Goal: Task Accomplishment & Management: Complete application form

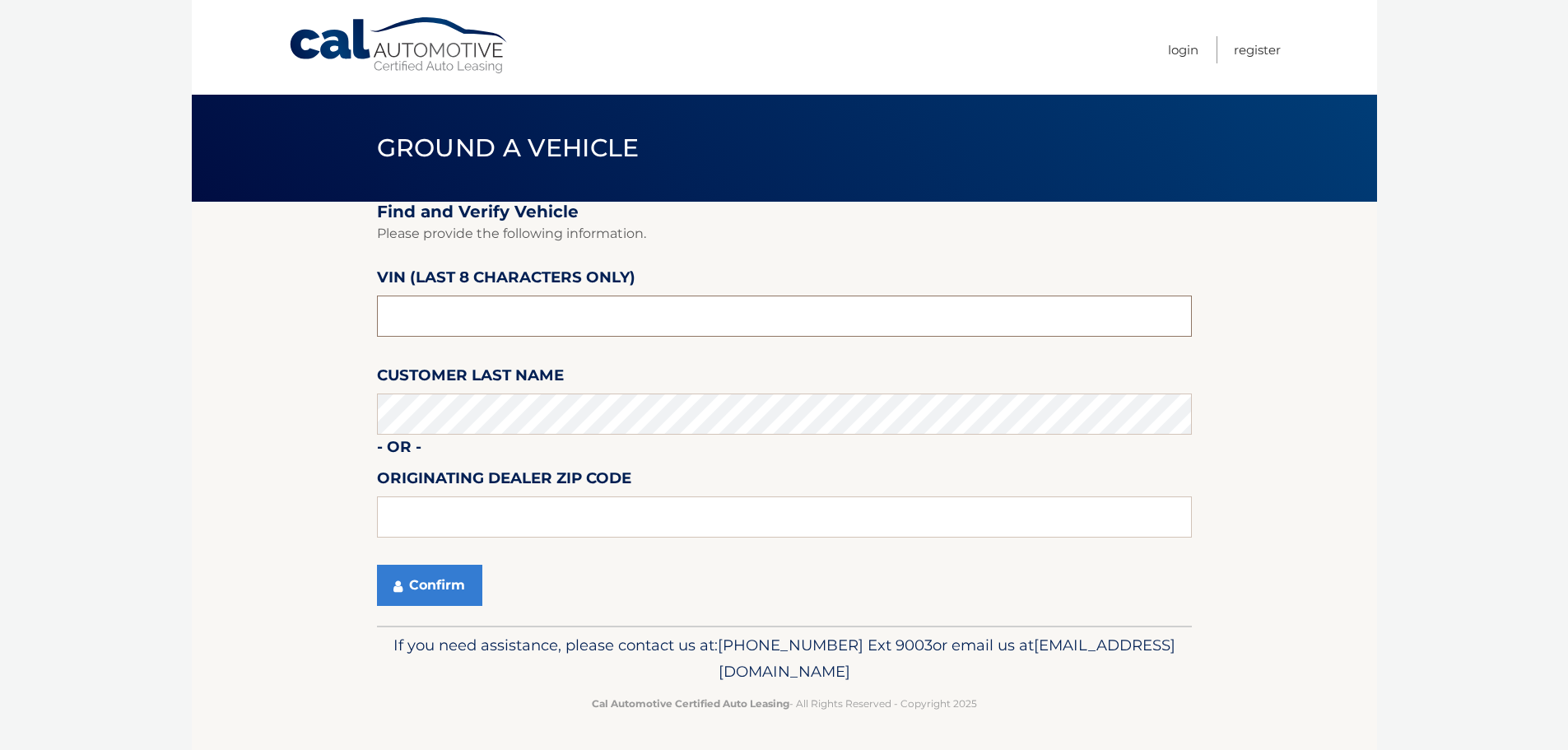
click at [447, 320] on input "text" at bounding box center [784, 316] width 815 height 41
type input "NT189140"
click at [422, 580] on button "Confirm" at bounding box center [430, 585] width 106 height 41
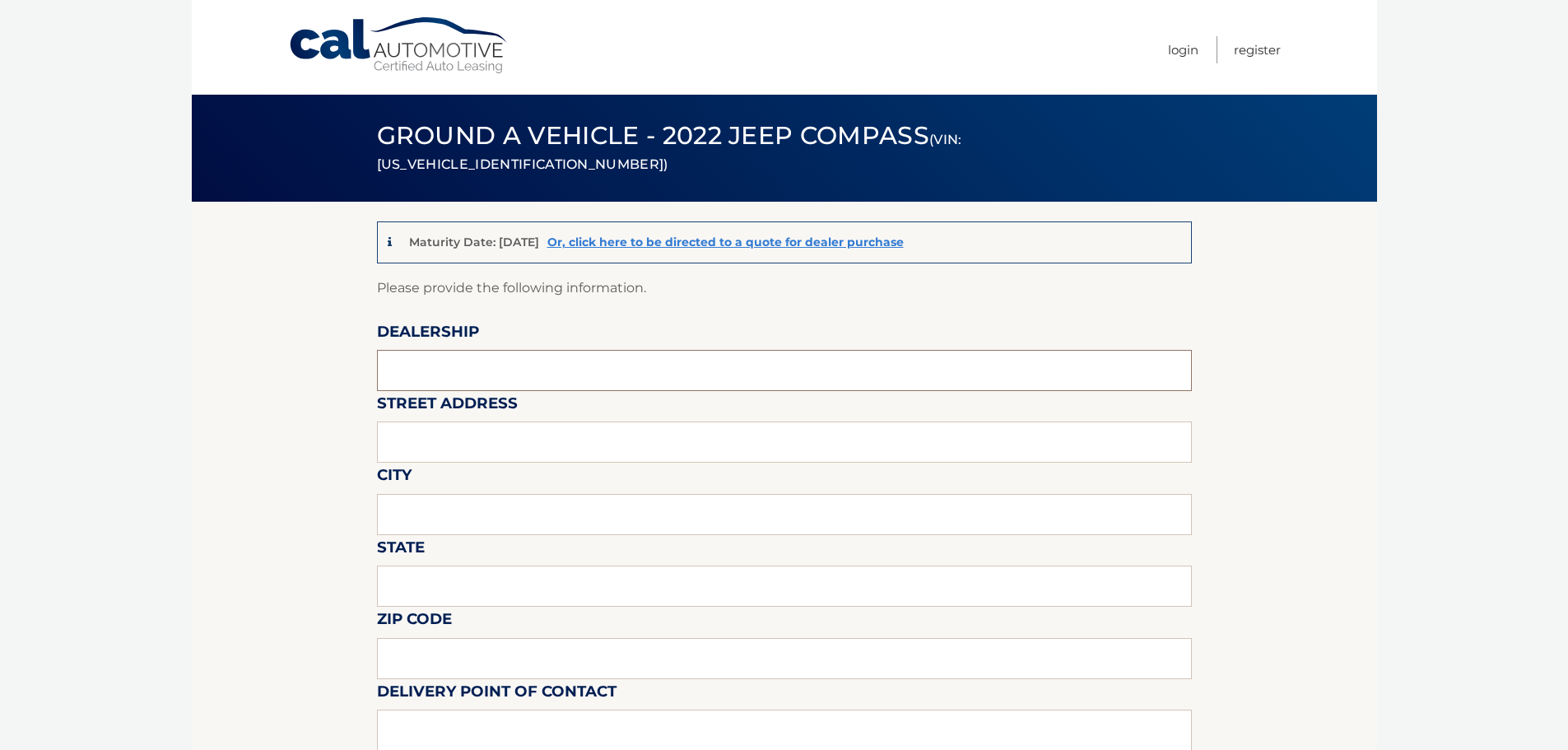
click at [453, 360] on input "text" at bounding box center [784, 370] width 815 height 41
type input "Wallace Kia"
click at [428, 441] on input "text" at bounding box center [784, 442] width 815 height 41
type input "3131 SE FEDERAL HWAY"
type input "STUART"
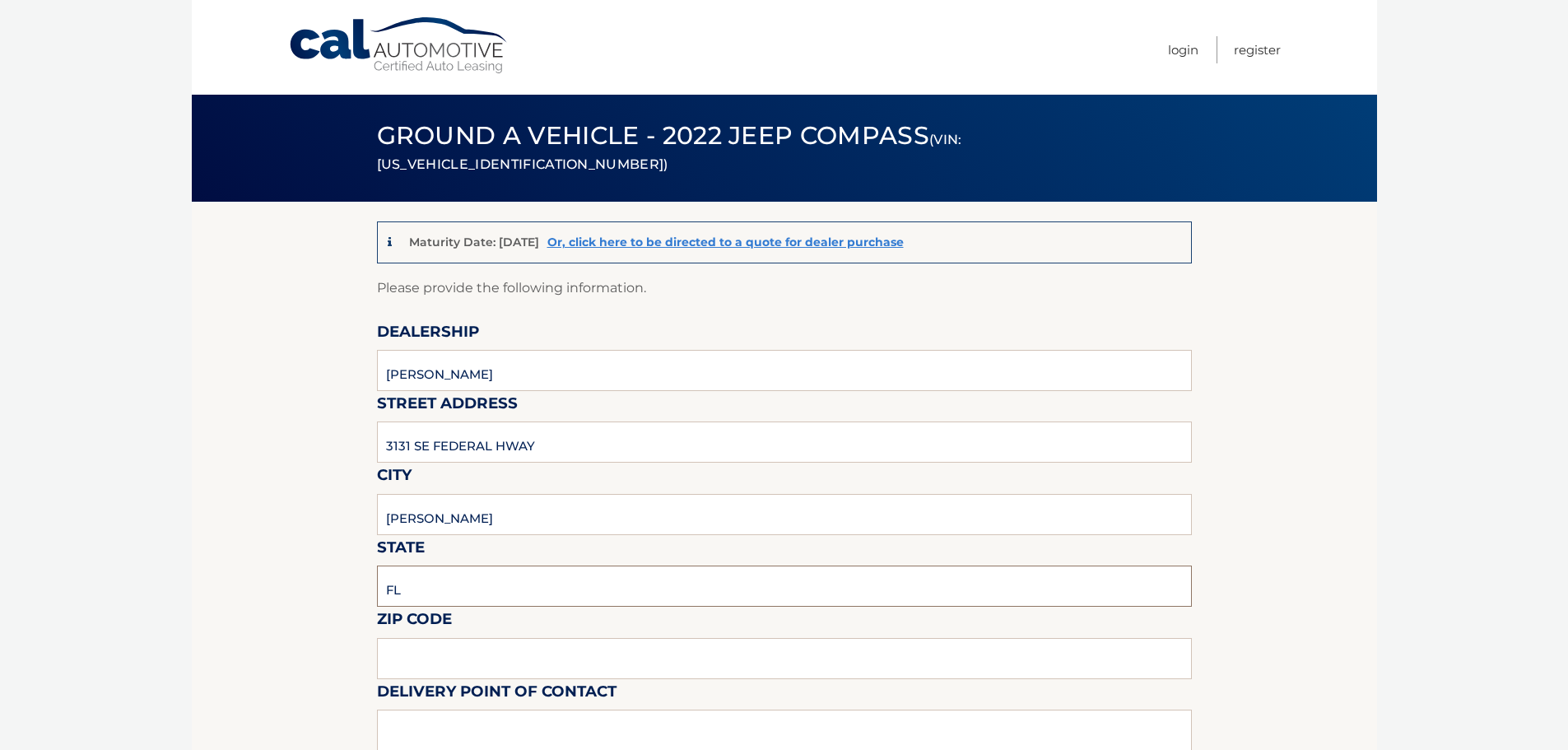
type input "FL"
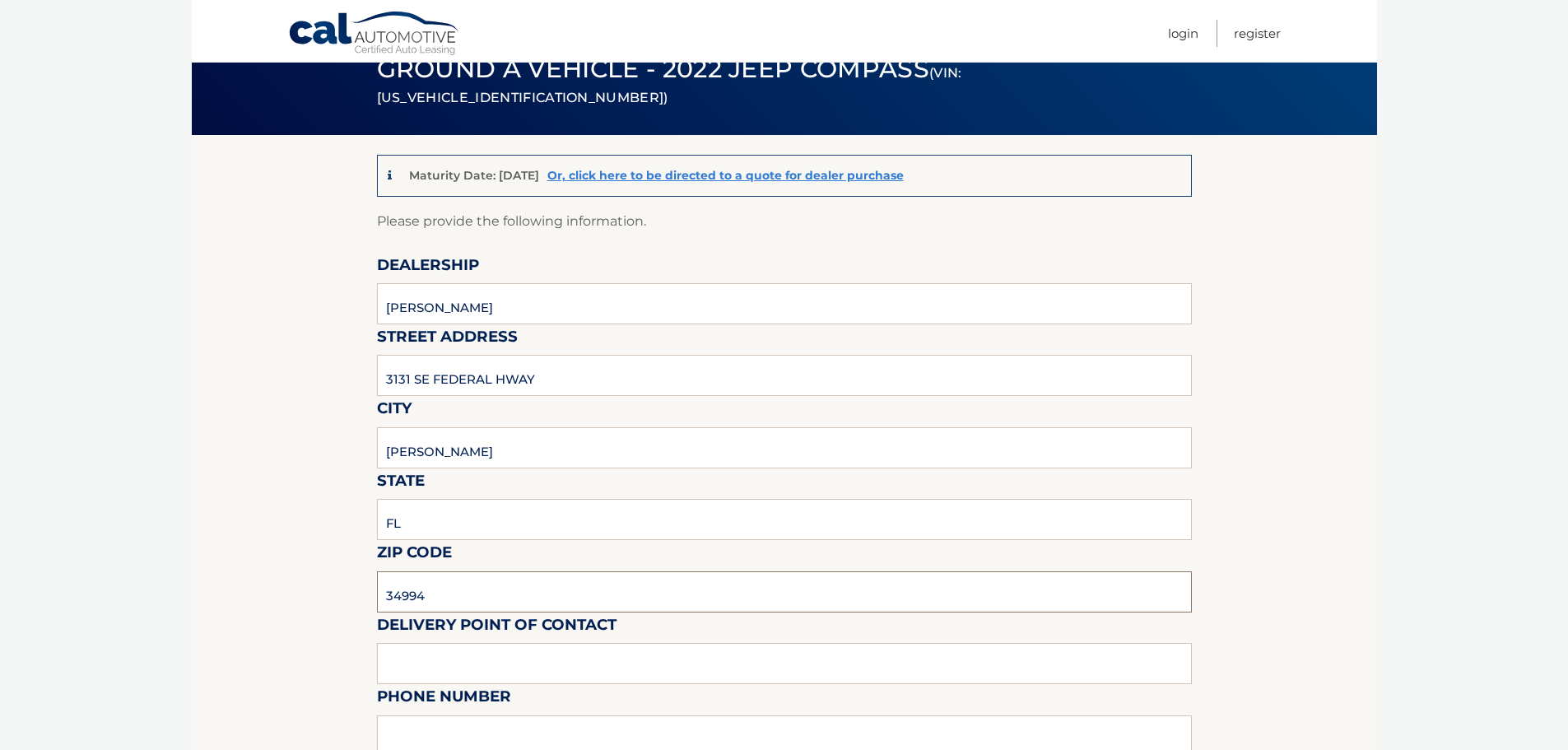
scroll to position [165, 0]
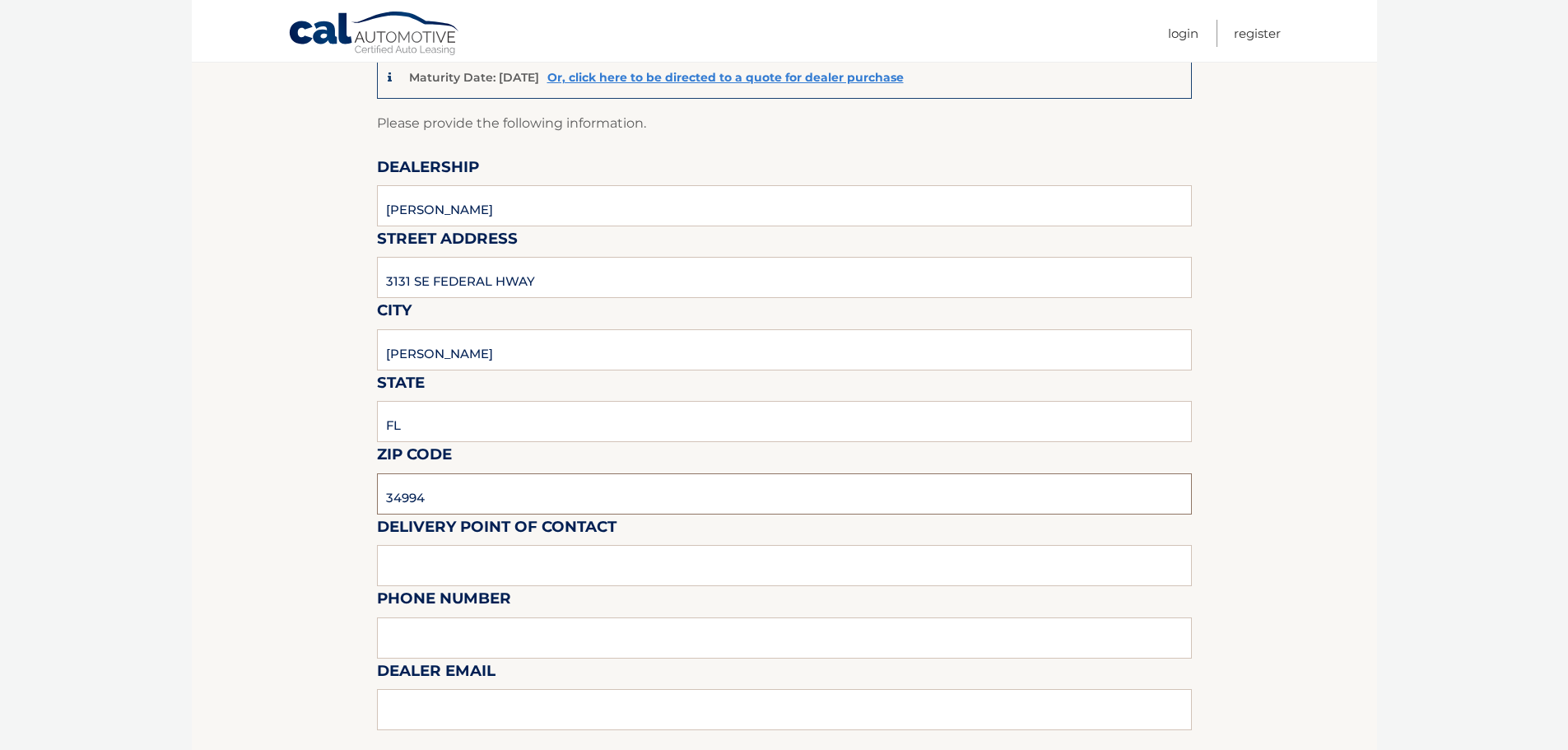
type input "34994"
click at [408, 559] on input "text" at bounding box center [784, 565] width 815 height 41
type input "David Brower"
click at [396, 636] on input "text" at bounding box center [784, 638] width 815 height 41
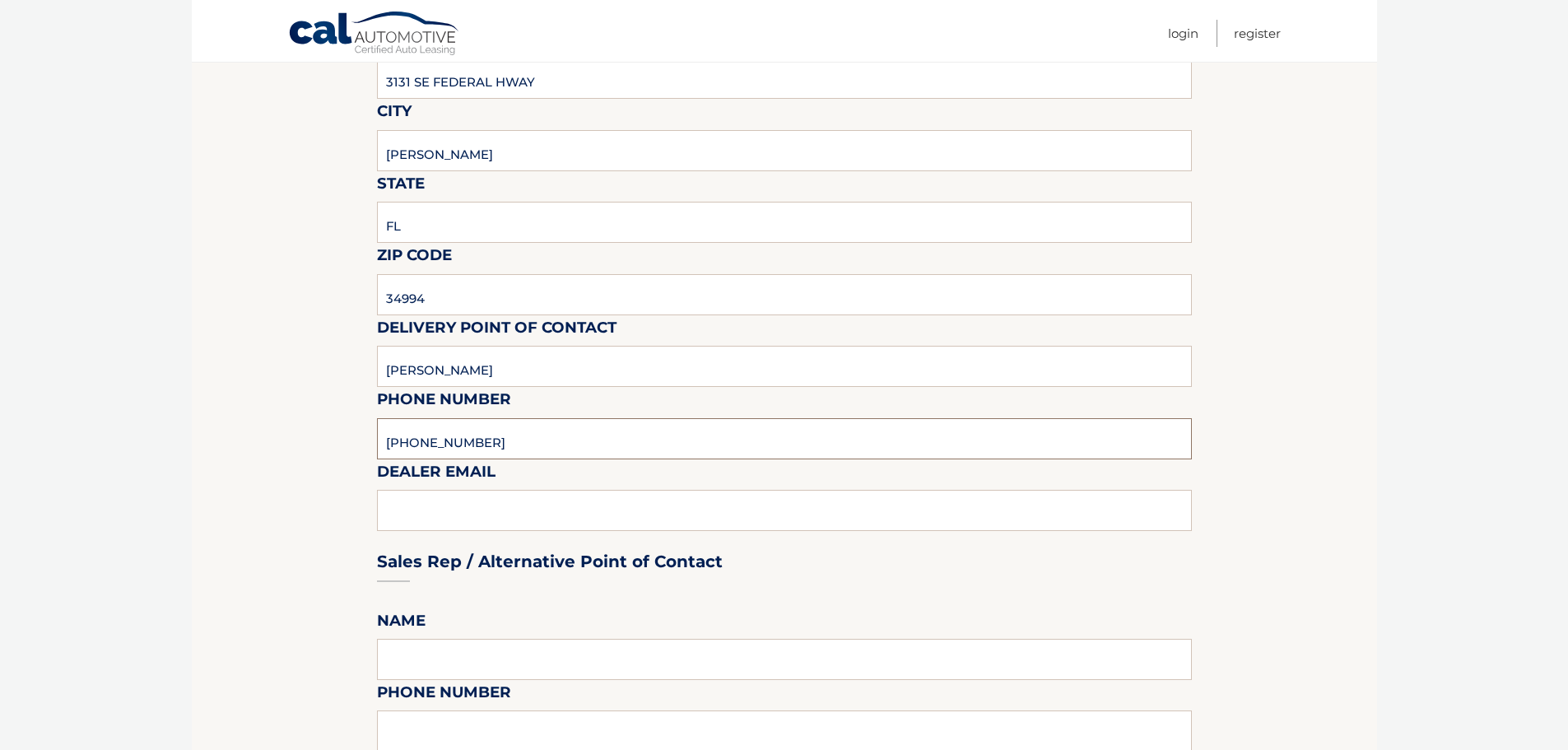
scroll to position [411, 0]
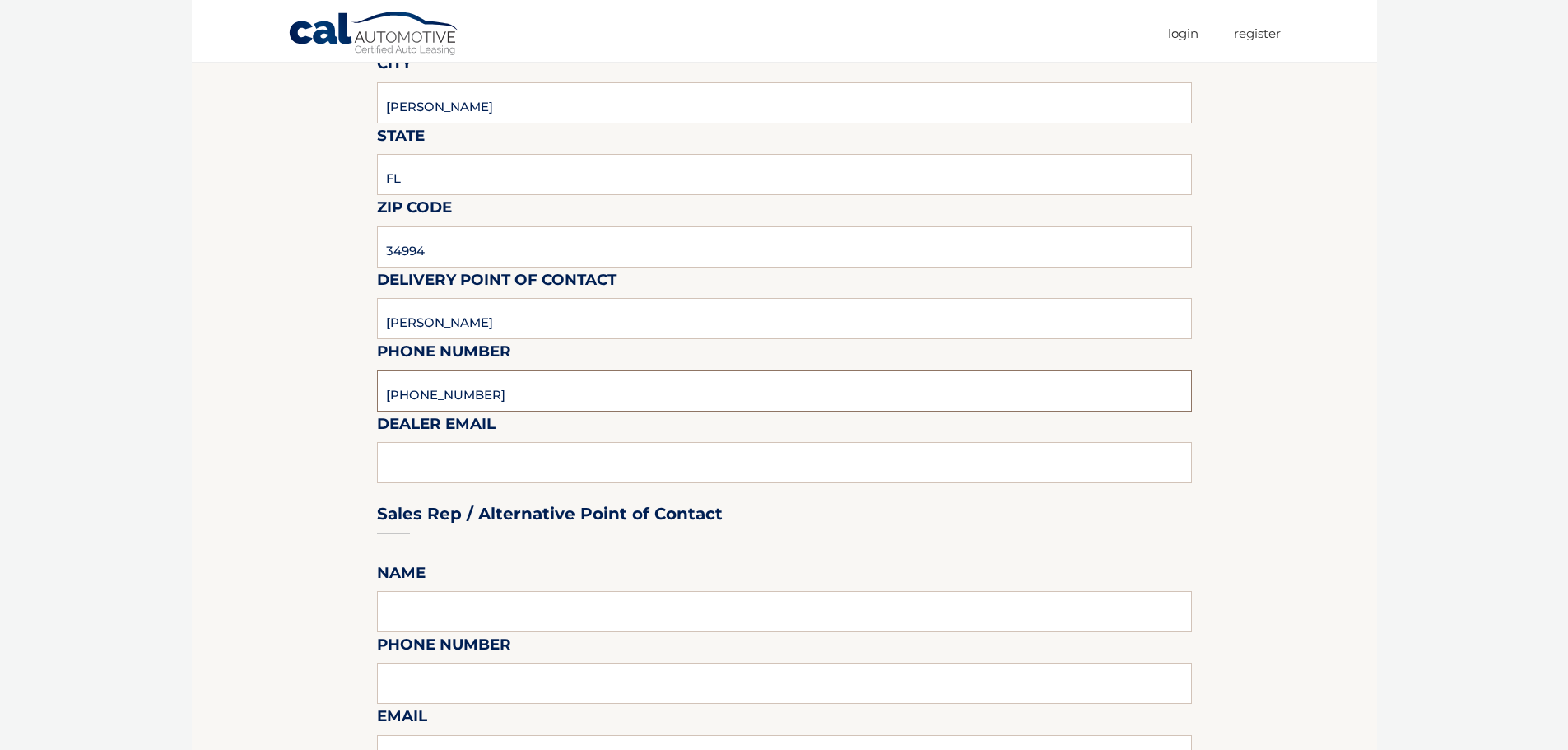
type input "772-283-1743"
click at [426, 444] on div "Sales Rep / Alternative Point of Contact" at bounding box center [784, 482] width 815 height 116
click at [408, 448] on div "Sales Rep / Alternative Point of Contact" at bounding box center [784, 482] width 815 height 116
click at [403, 456] on div "Sales Rep / Alternative Point of Contact" at bounding box center [784, 482] width 815 height 116
click at [413, 472] on div "Sales Rep / Alternative Point of Contact" at bounding box center [784, 482] width 815 height 116
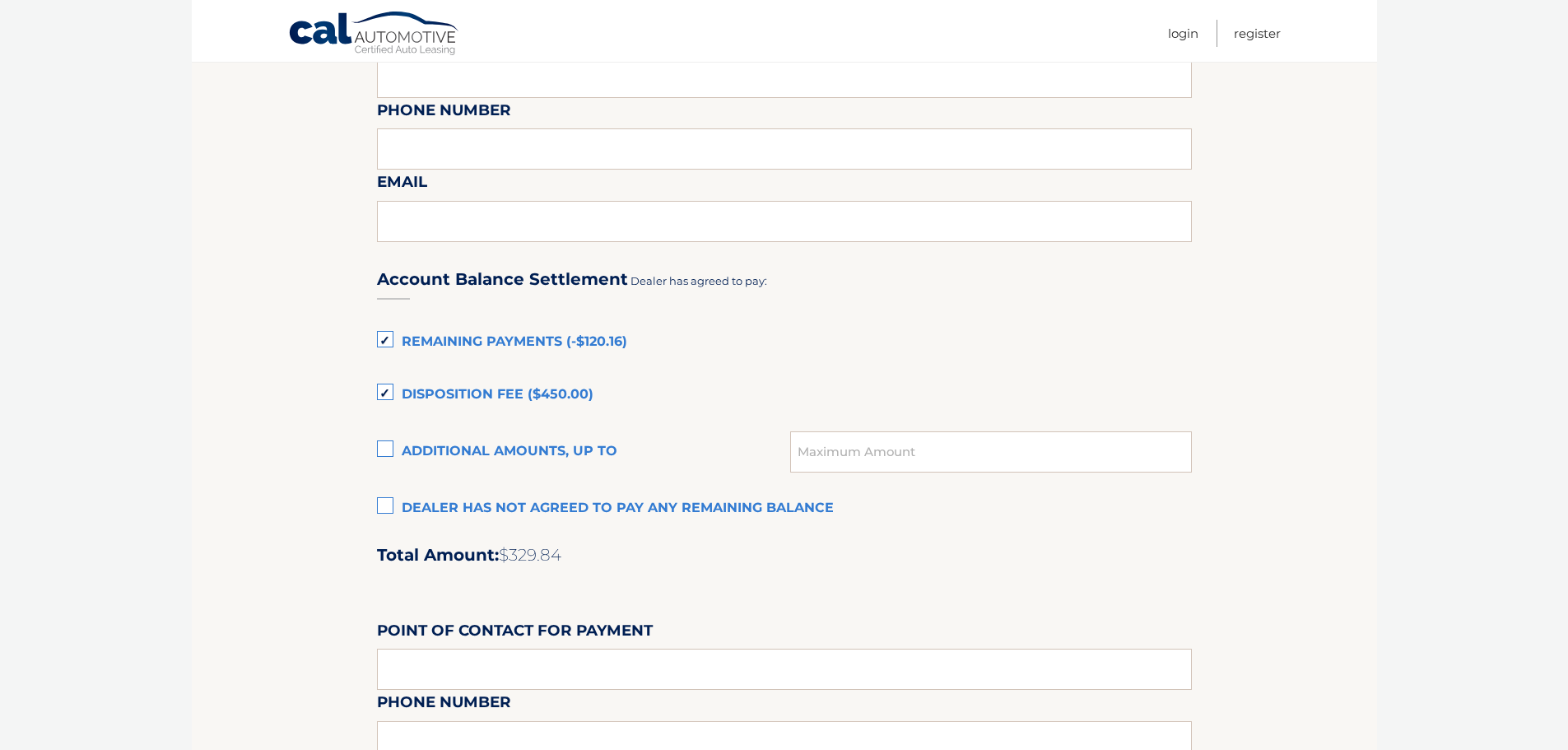
scroll to position [988, 0]
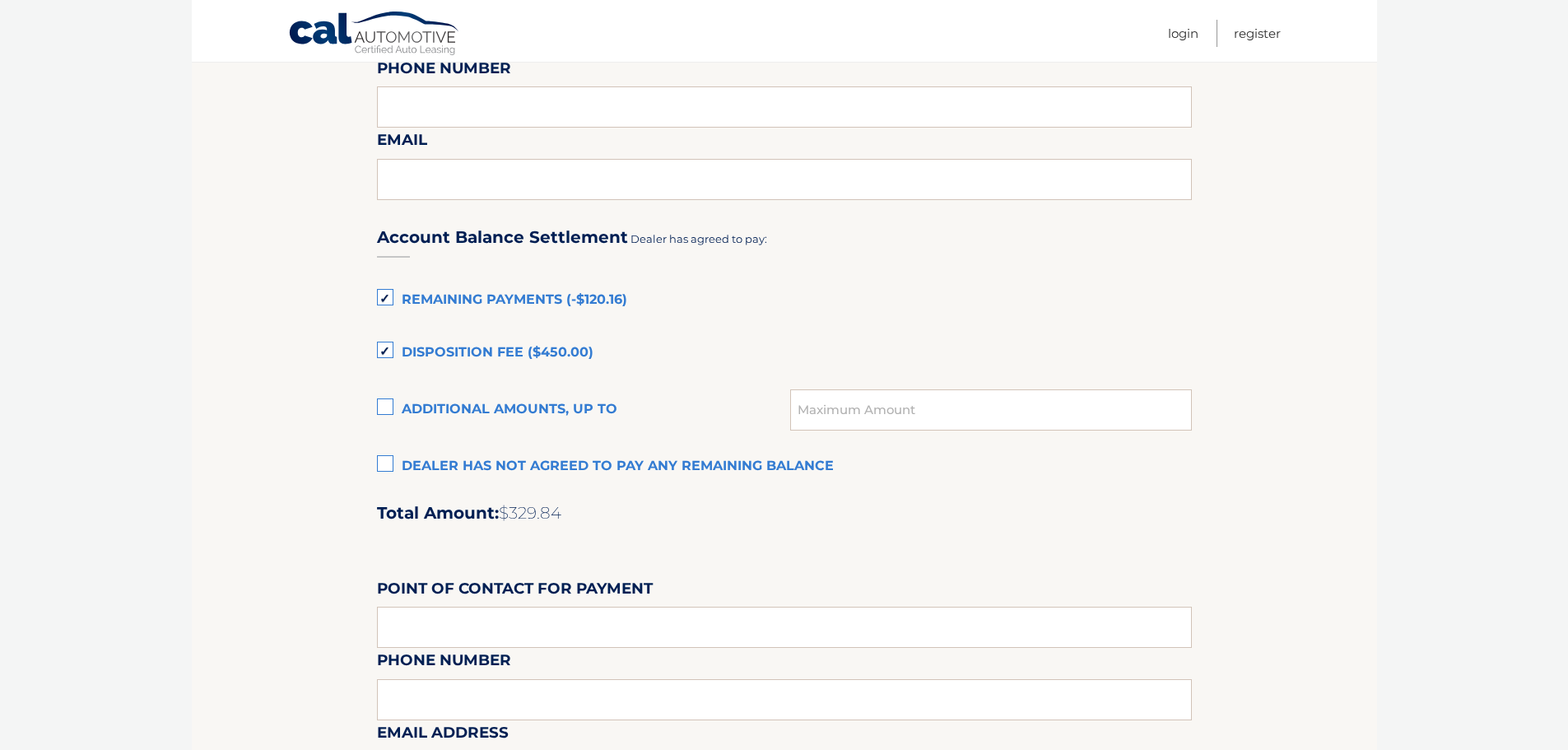
click at [388, 352] on label "Disposition Fee ($450.00)" at bounding box center [784, 354] width 815 height 33
click at [0, 0] on input "Disposition Fee ($450.00)" at bounding box center [0, 0] width 0 height 0
click at [382, 298] on label "Remaining Payments (-$120.16)" at bounding box center [784, 301] width 815 height 33
click at [0, 0] on input "Remaining Payments (-$120.16)" at bounding box center [0, 0] width 0 height 0
click at [388, 404] on label "Additional amounts, up to" at bounding box center [583, 410] width 414 height 33
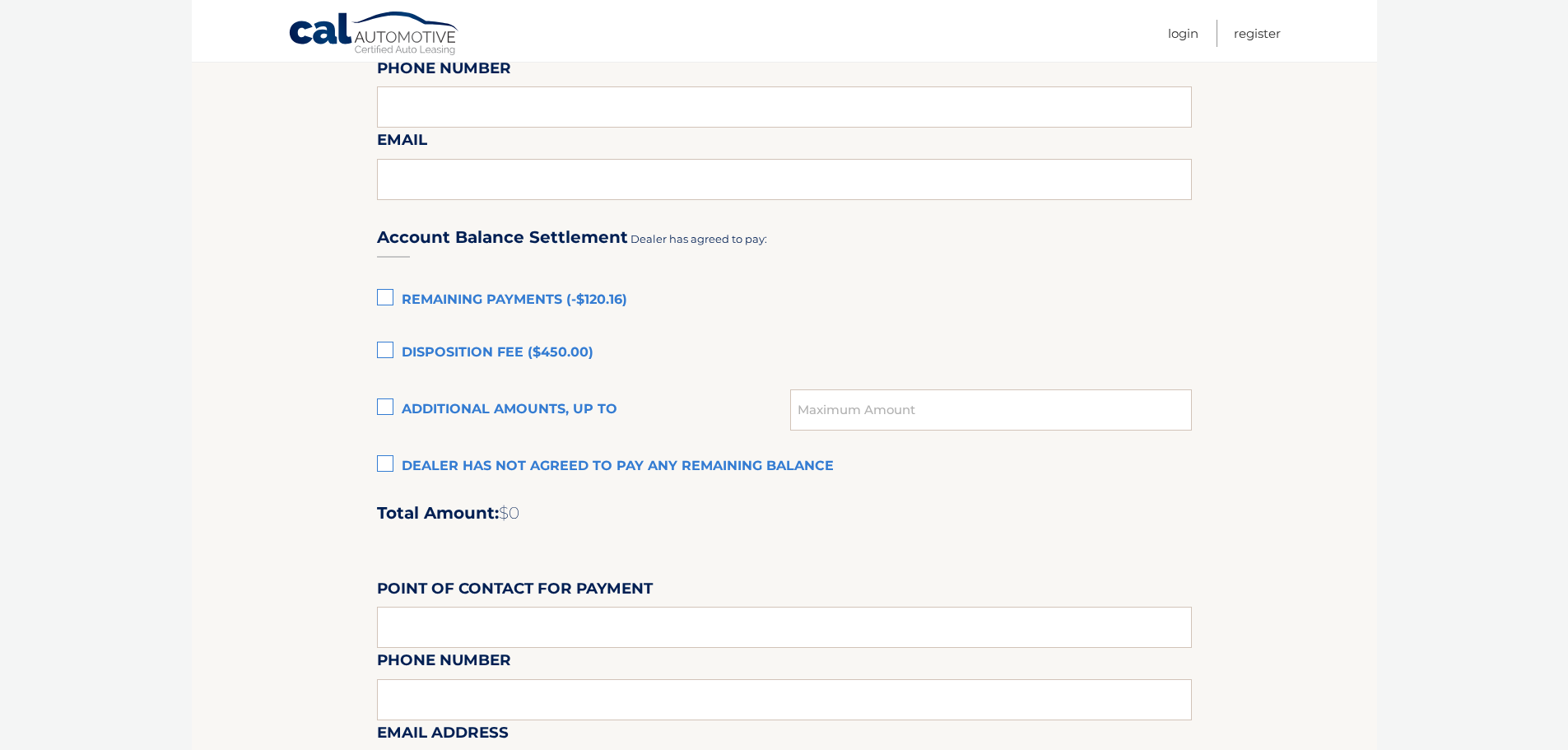
click at [0, 0] on input "Additional amounts, up to" at bounding box center [0, 0] width 0 height 0
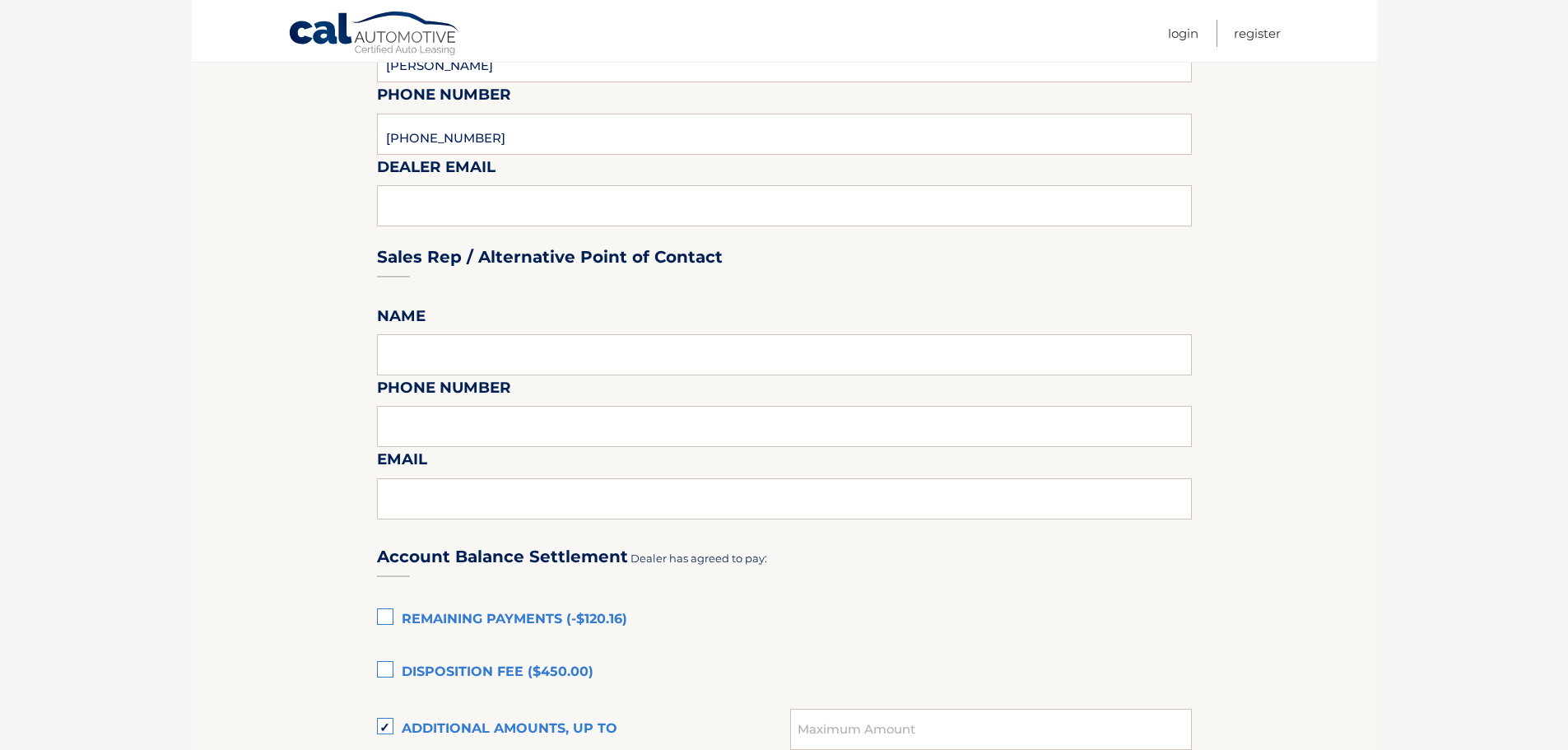
scroll to position [658, 0]
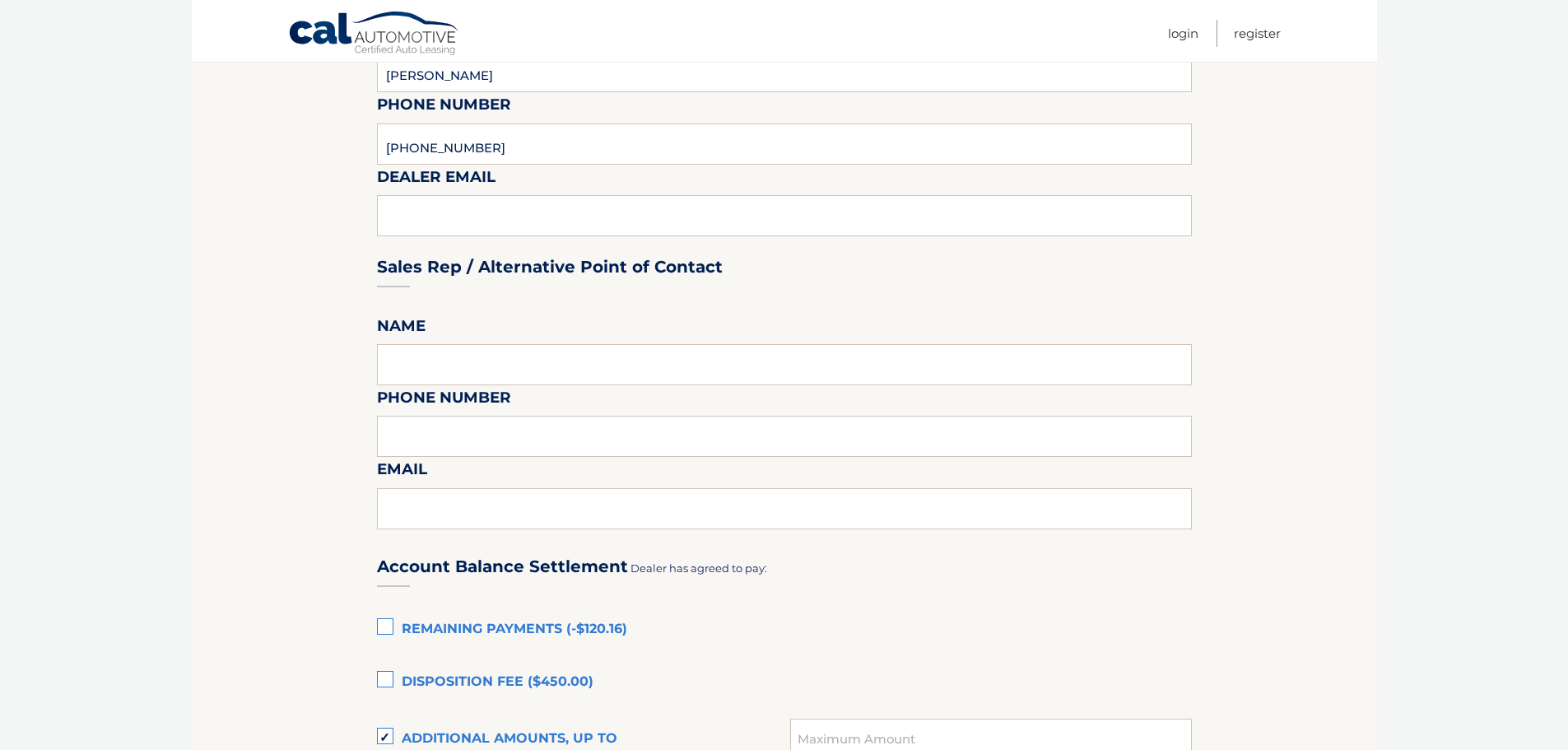
click at [447, 211] on div "Sales Rep / Alternative Point of Contact" at bounding box center [784, 235] width 815 height 116
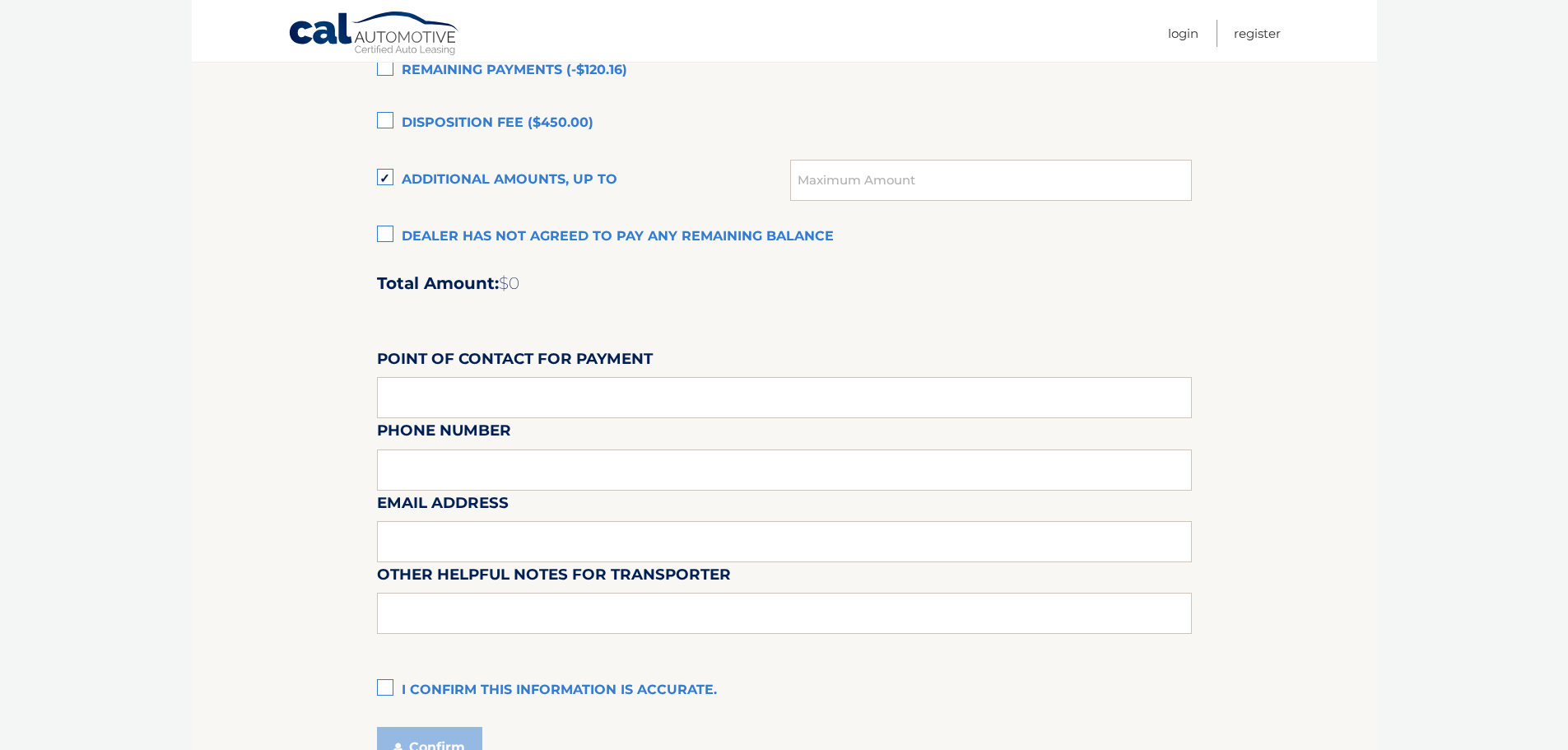
scroll to position [1216, 0]
click at [824, 178] on input "text" at bounding box center [990, 181] width 401 height 41
type input "600.00"
click at [1037, 300] on div "Account Balance Settlement Dealer has agreed to pay: Remaining Payments (-$120.…" at bounding box center [784, 344] width 815 height 730
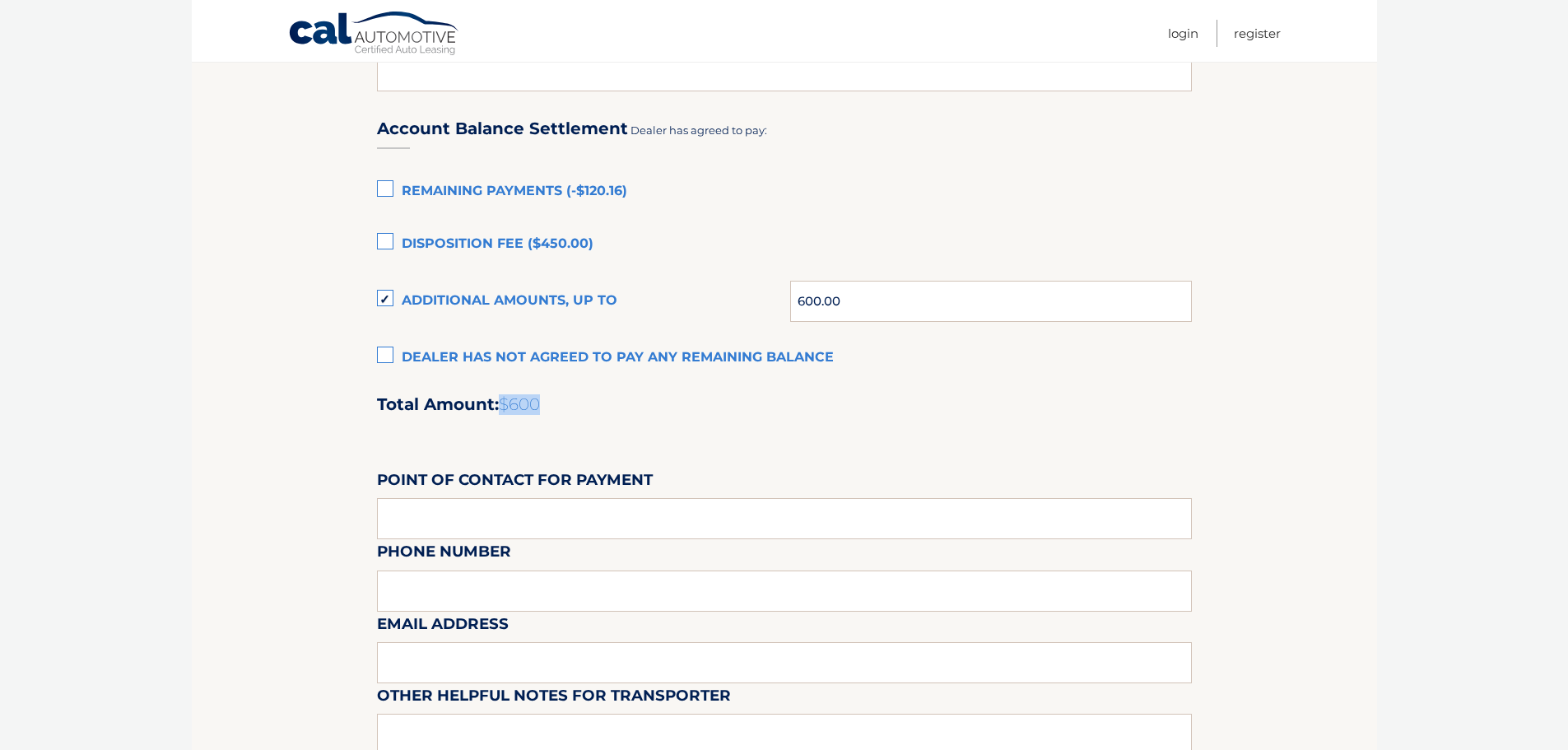
scroll to position [1133, 0]
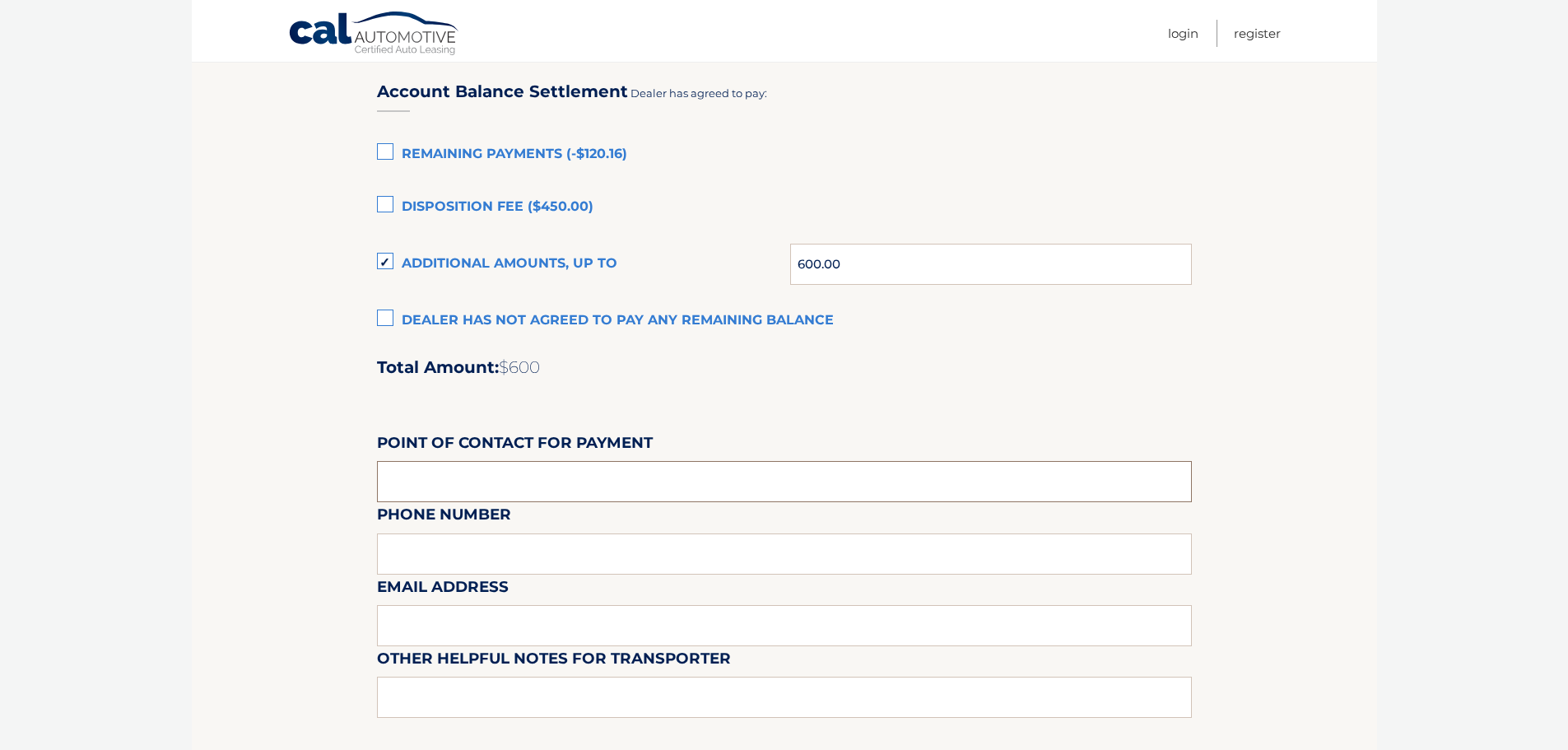
click at [486, 478] on input "text" at bounding box center [784, 481] width 815 height 41
click at [493, 473] on input "text" at bounding box center [784, 481] width 815 height 41
type input "Wallace Kia"
click at [404, 621] on input "text" at bounding box center [784, 625] width 815 height 41
type input "davidbrower@wallaceautogroup.net"
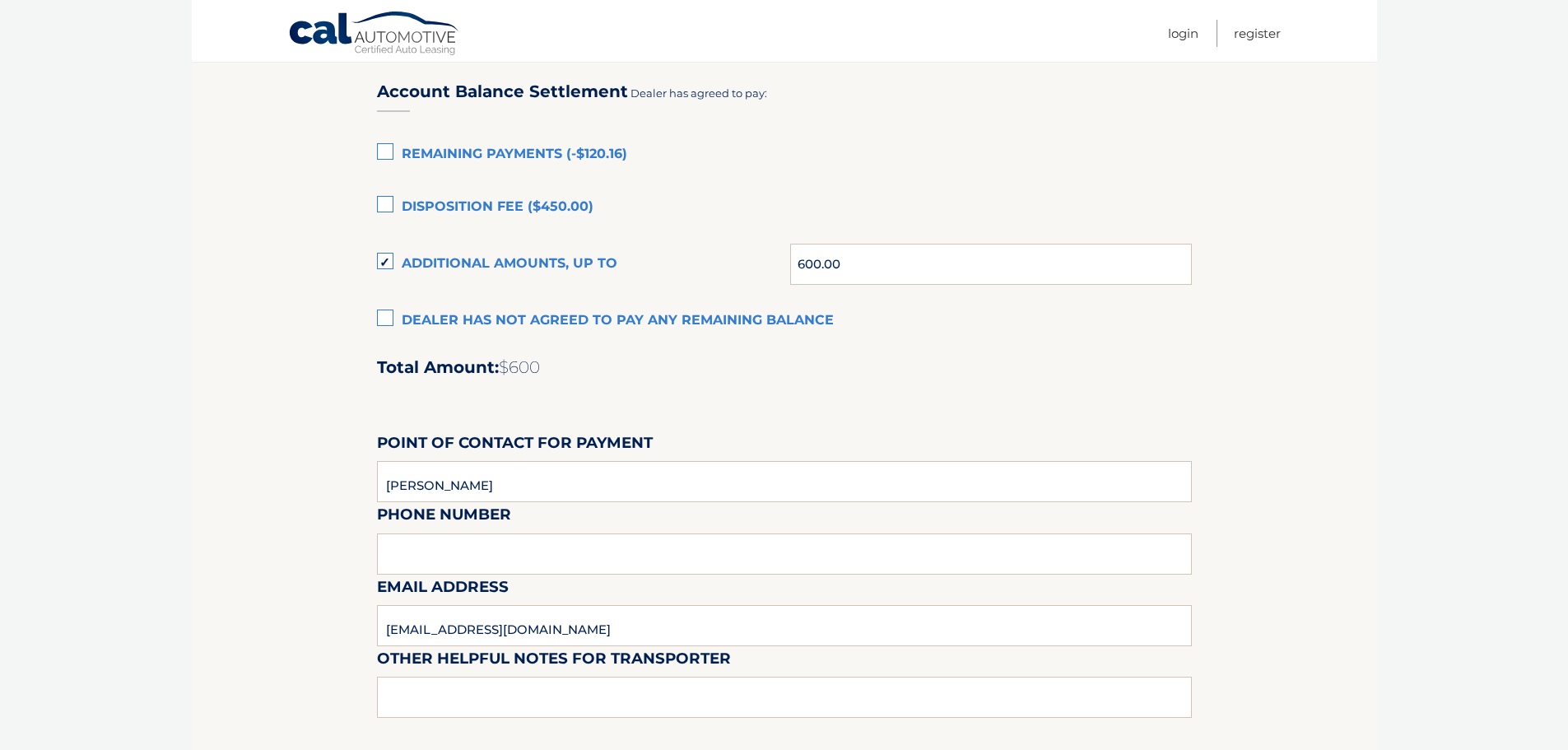
click at [421, 546] on div "Email Address davidbrower@wallaceautogroup.net" at bounding box center [784, 537] width 815 height 71
click at [401, 544] on div "Email Address davidbrower@wallaceautogroup.net" at bounding box center [784, 537] width 815 height 71
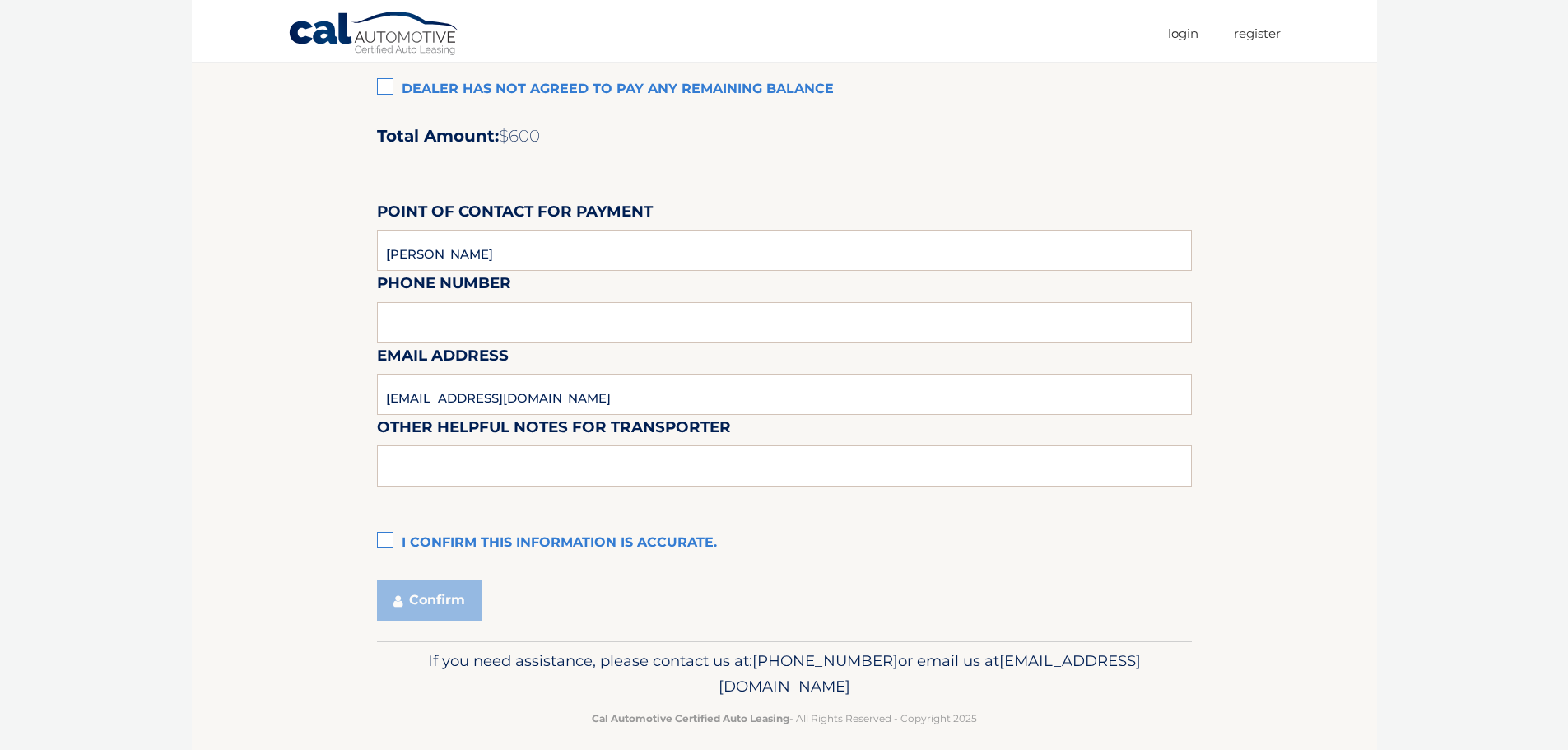
scroll to position [1381, 0]
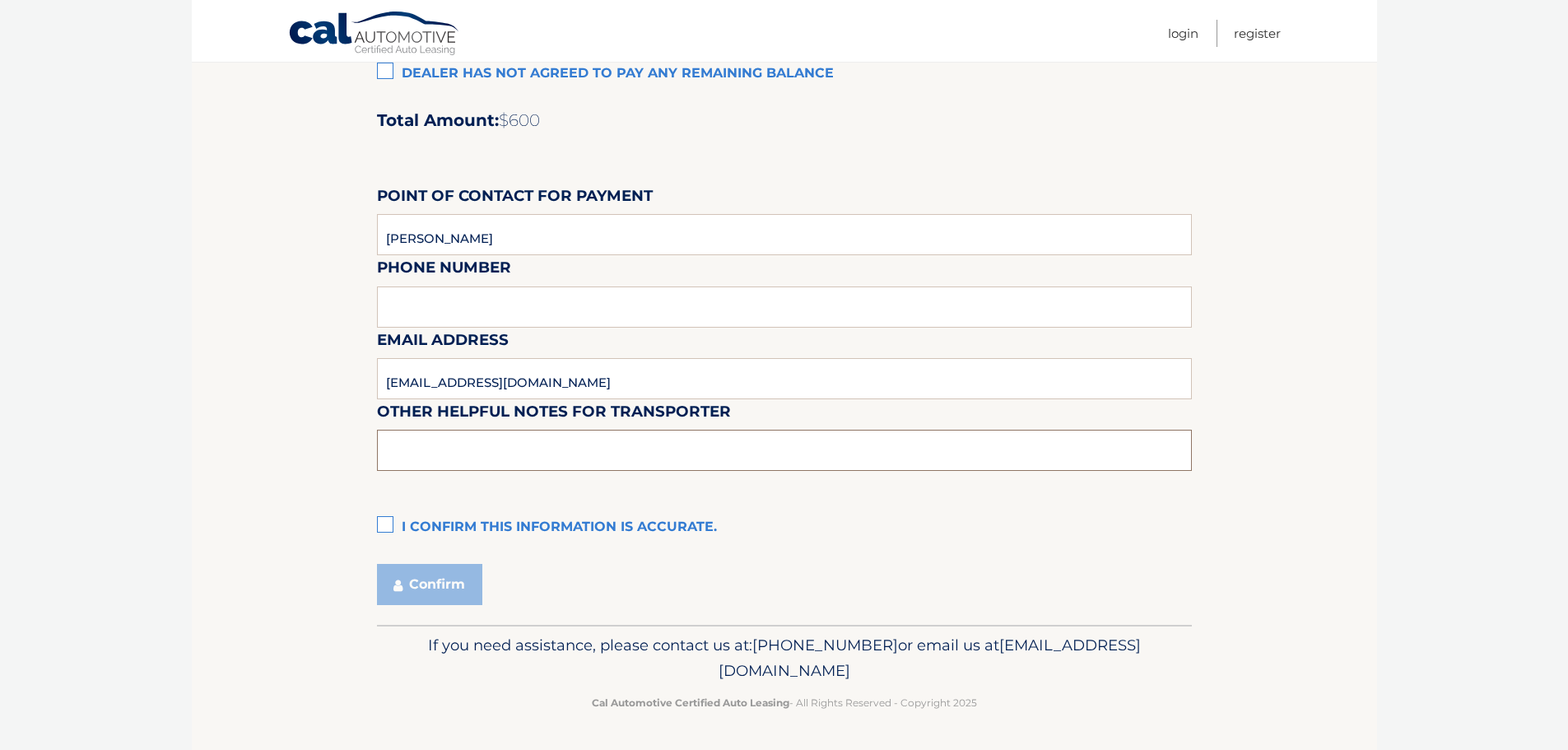
click at [416, 445] on input "text" at bounding box center [784, 450] width 815 height 41
click at [390, 523] on label "I confirm this information is accurate." at bounding box center [784, 528] width 815 height 33
click at [0, 0] on input "I confirm this information is accurate." at bounding box center [0, 0] width 0 height 0
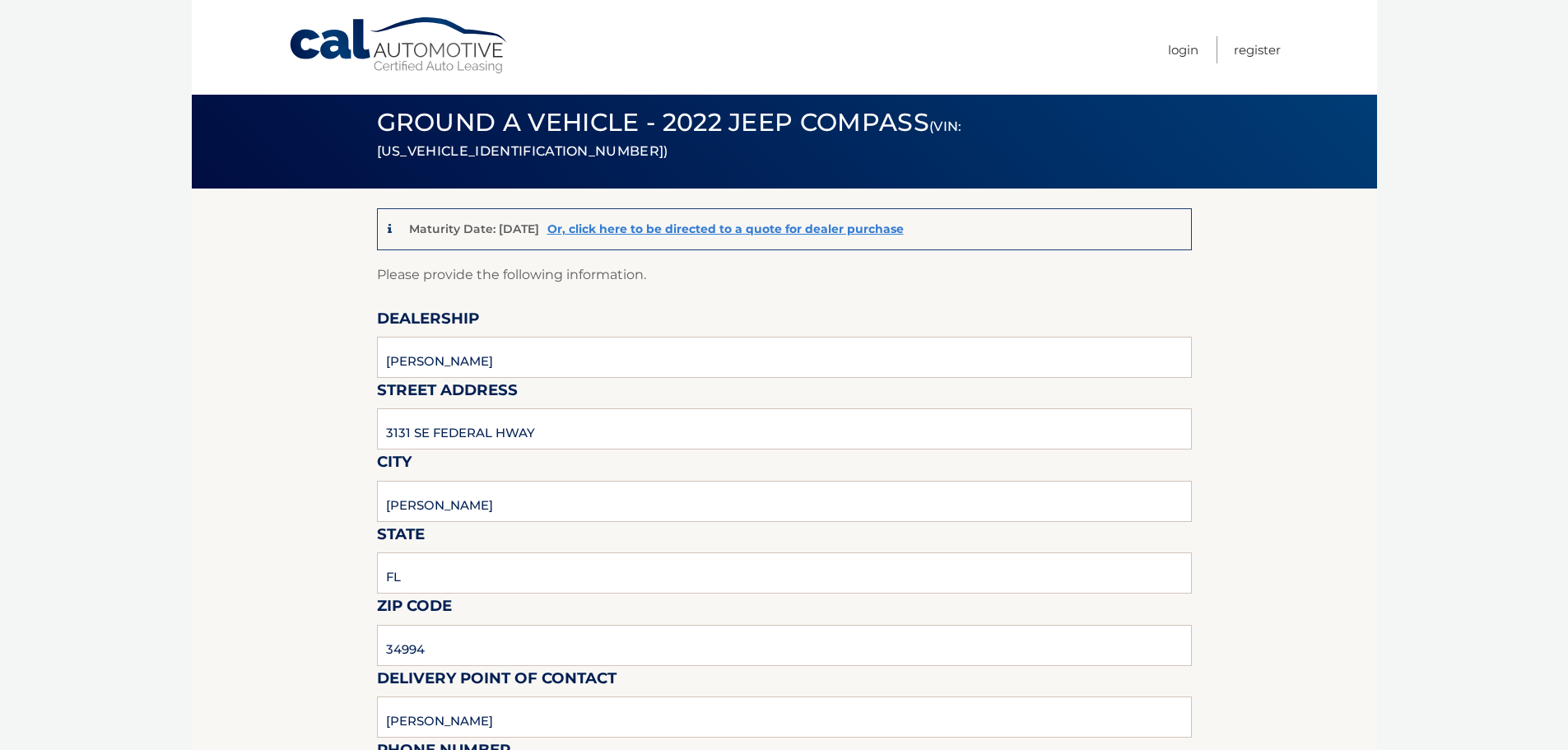
scroll to position [0, 0]
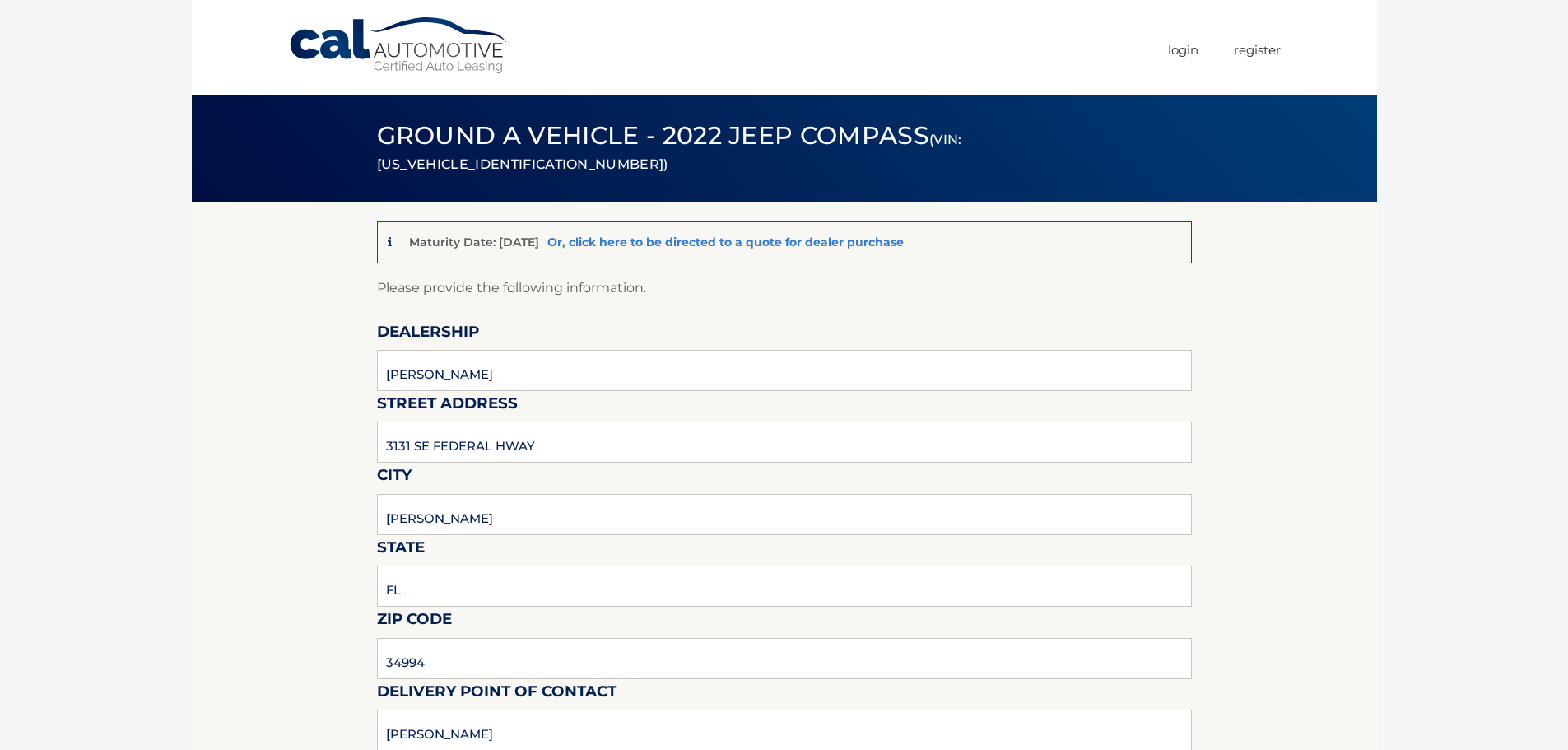
click at [659, 240] on link "Or, click here to be directed to a quote for dealer purchase" at bounding box center [725, 242] width 357 height 15
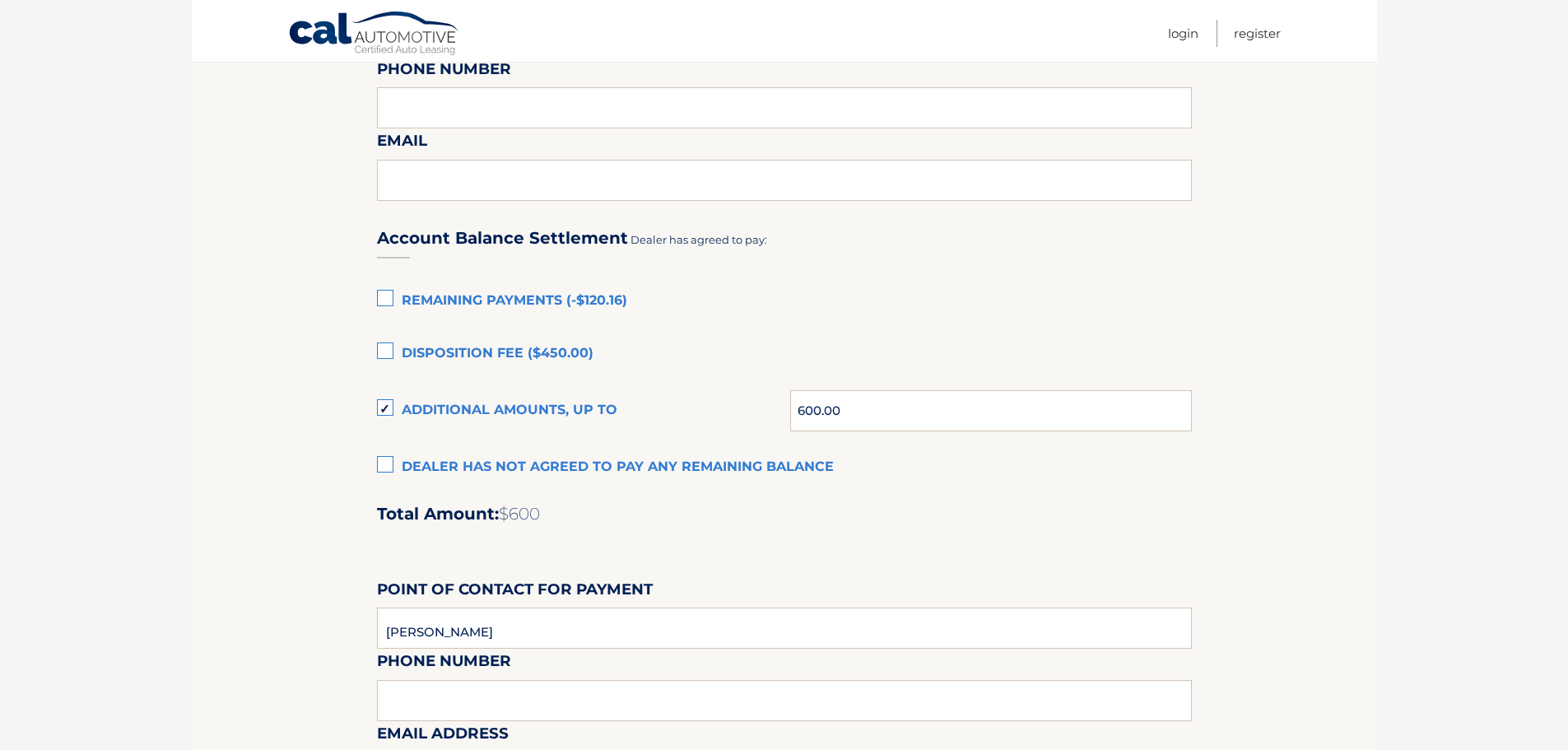
scroll to position [988, 0]
click at [859, 404] on input "600.00" at bounding box center [990, 409] width 401 height 41
type input "6"
click at [387, 401] on label "Additional amounts, up to" at bounding box center [583, 410] width 414 height 33
click at [0, 0] on input "Additional amounts, up to" at bounding box center [0, 0] width 0 height 0
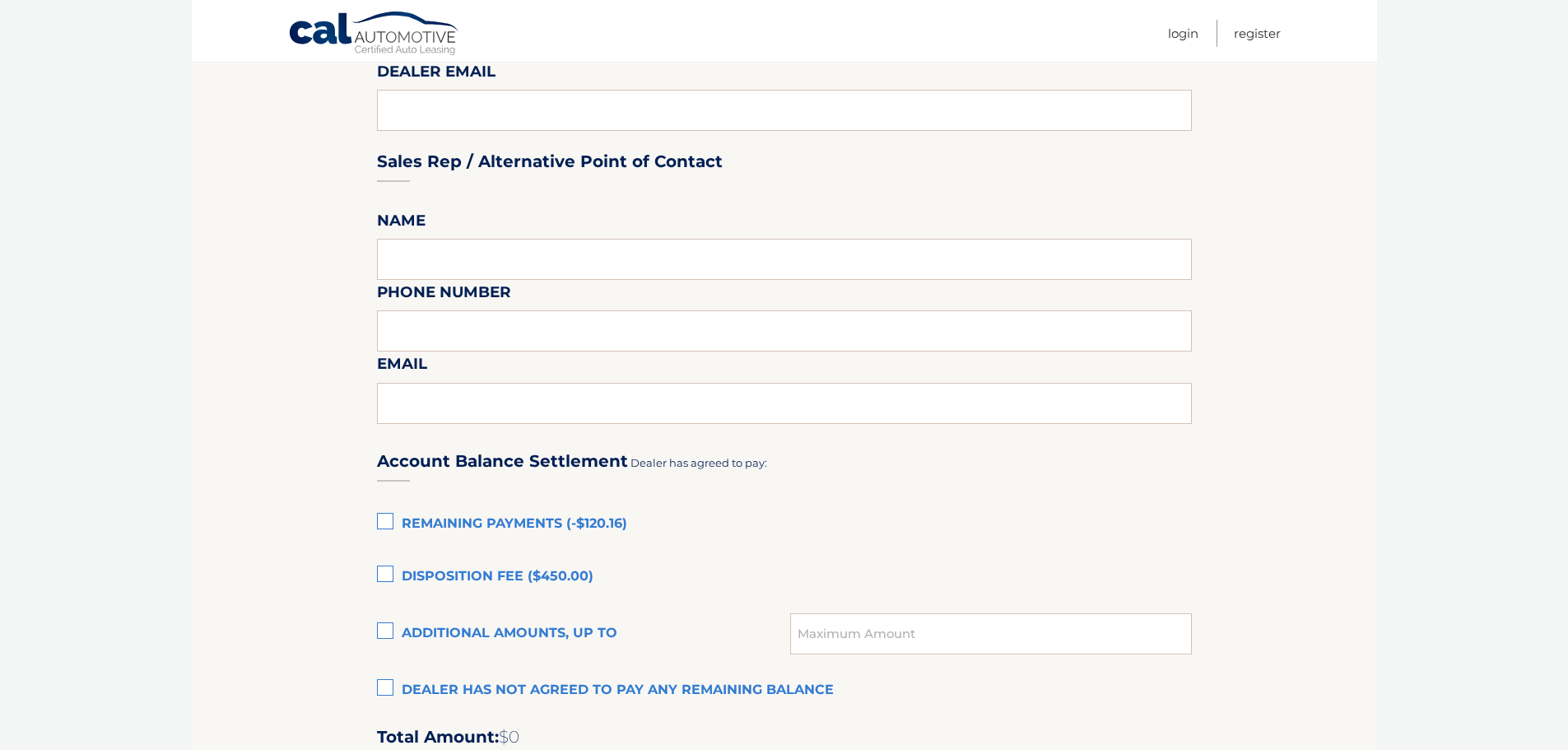
scroll to position [969, 0]
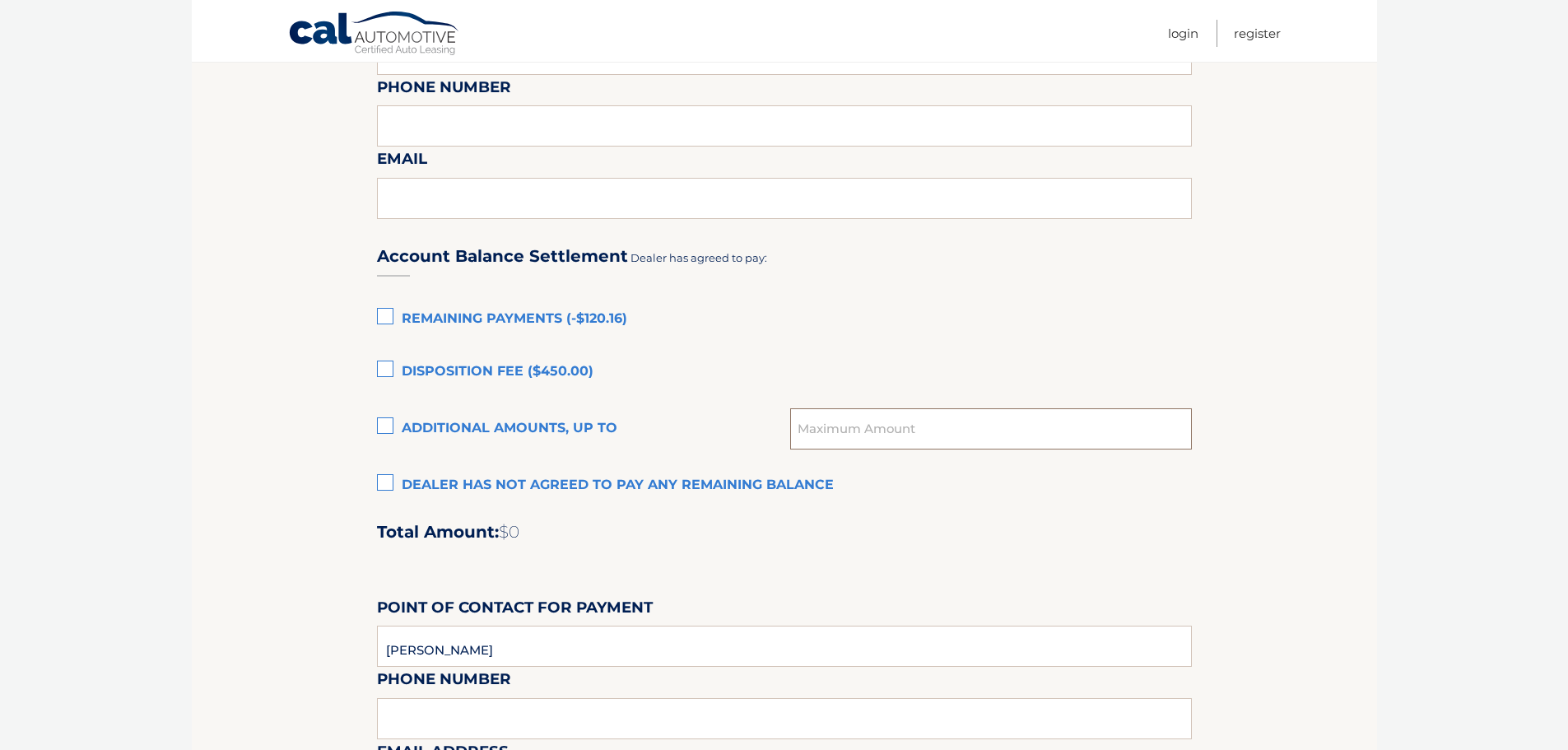
click at [827, 441] on input "text" at bounding box center [990, 429] width 401 height 41
click at [382, 428] on label "Additional amounts, up to" at bounding box center [583, 429] width 414 height 33
click at [0, 0] on input "Additional amounts, up to" at bounding box center [0, 0] width 0 height 0
click at [816, 441] on input "text" at bounding box center [990, 429] width 401 height 41
type input "600.00"
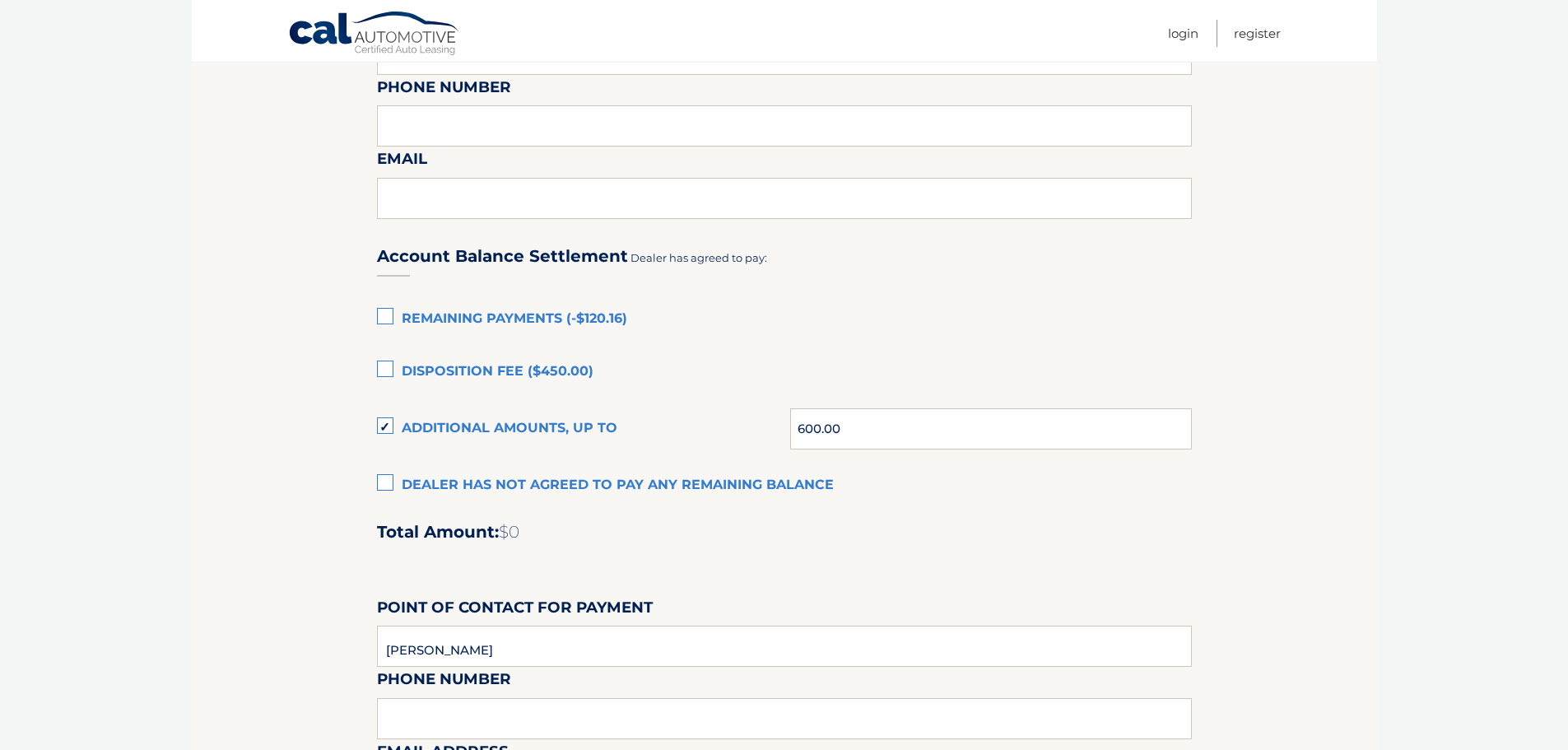
click at [967, 545] on div "Account Balance Settlement Dealer has agreed to pay: Remaining Payments (-$120.…" at bounding box center [784, 591] width 815 height 730
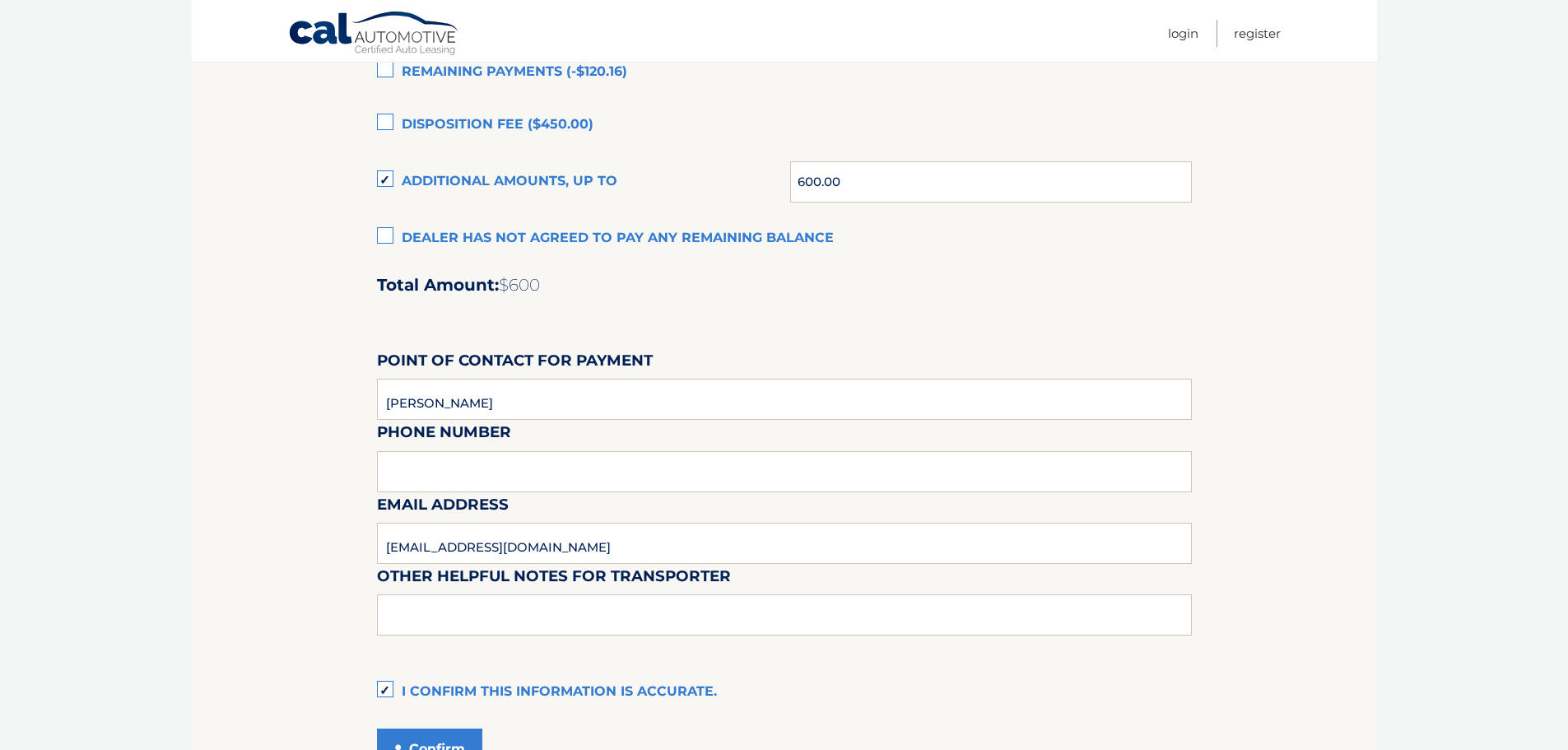
scroll to position [1381, 0]
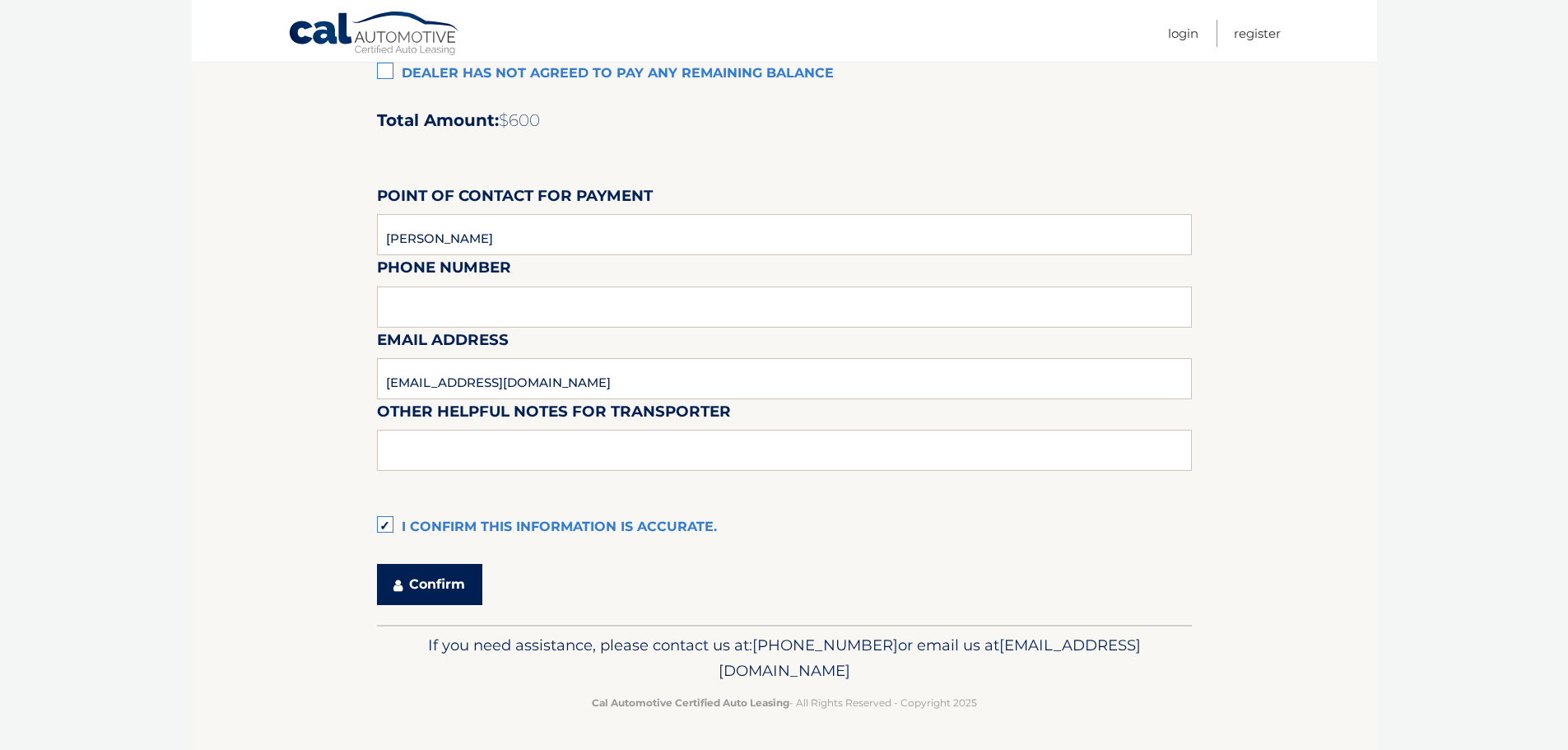
click at [424, 574] on button "Confirm" at bounding box center [430, 584] width 106 height 41
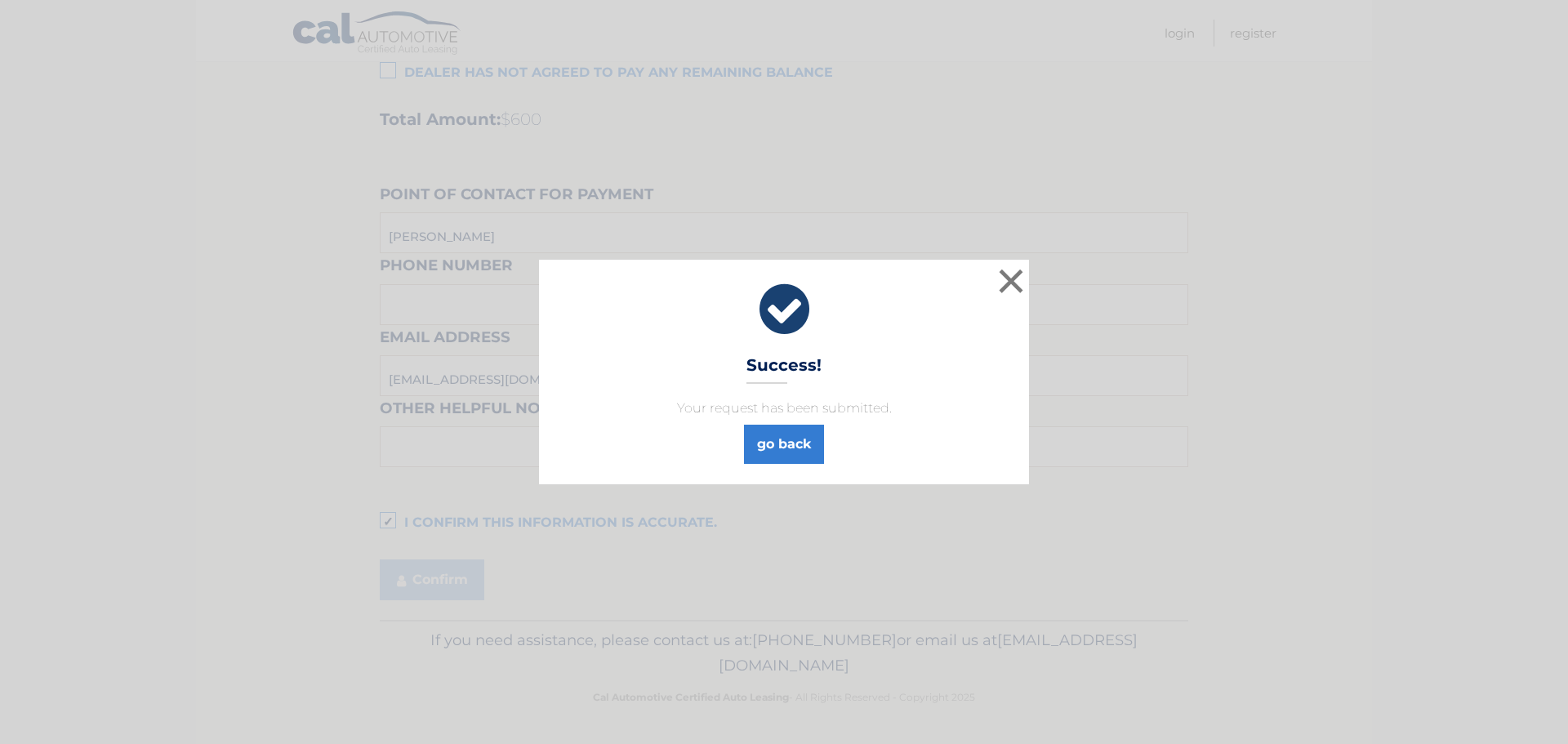
click at [1378, 461] on div "× Success! Your request has been submitted. go back" at bounding box center [784, 372] width 1554 height 224
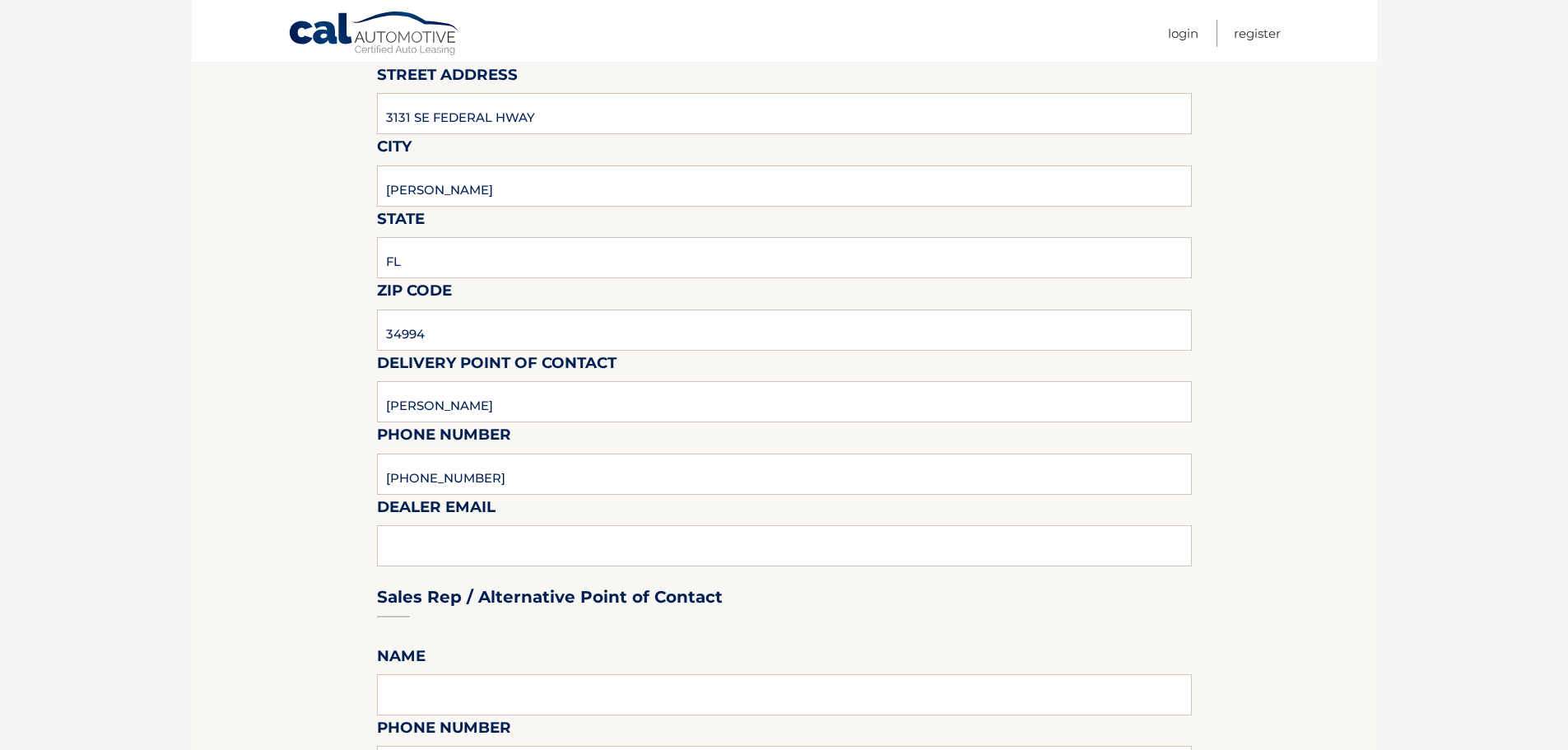
scroll to position [330, 0]
drag, startPoint x: 434, startPoint y: 532, endPoint x: 430, endPoint y: 550, distance: 18.4
click at [434, 533] on div "Sales Rep / Alternative Point of Contact" at bounding box center [784, 565] width 815 height 116
click at [430, 550] on div "Sales Rep / Alternative Point of Contact" at bounding box center [784, 565] width 815 height 116
drag, startPoint x: 423, startPoint y: 679, endPoint x: 414, endPoint y: 685, distance: 10.8
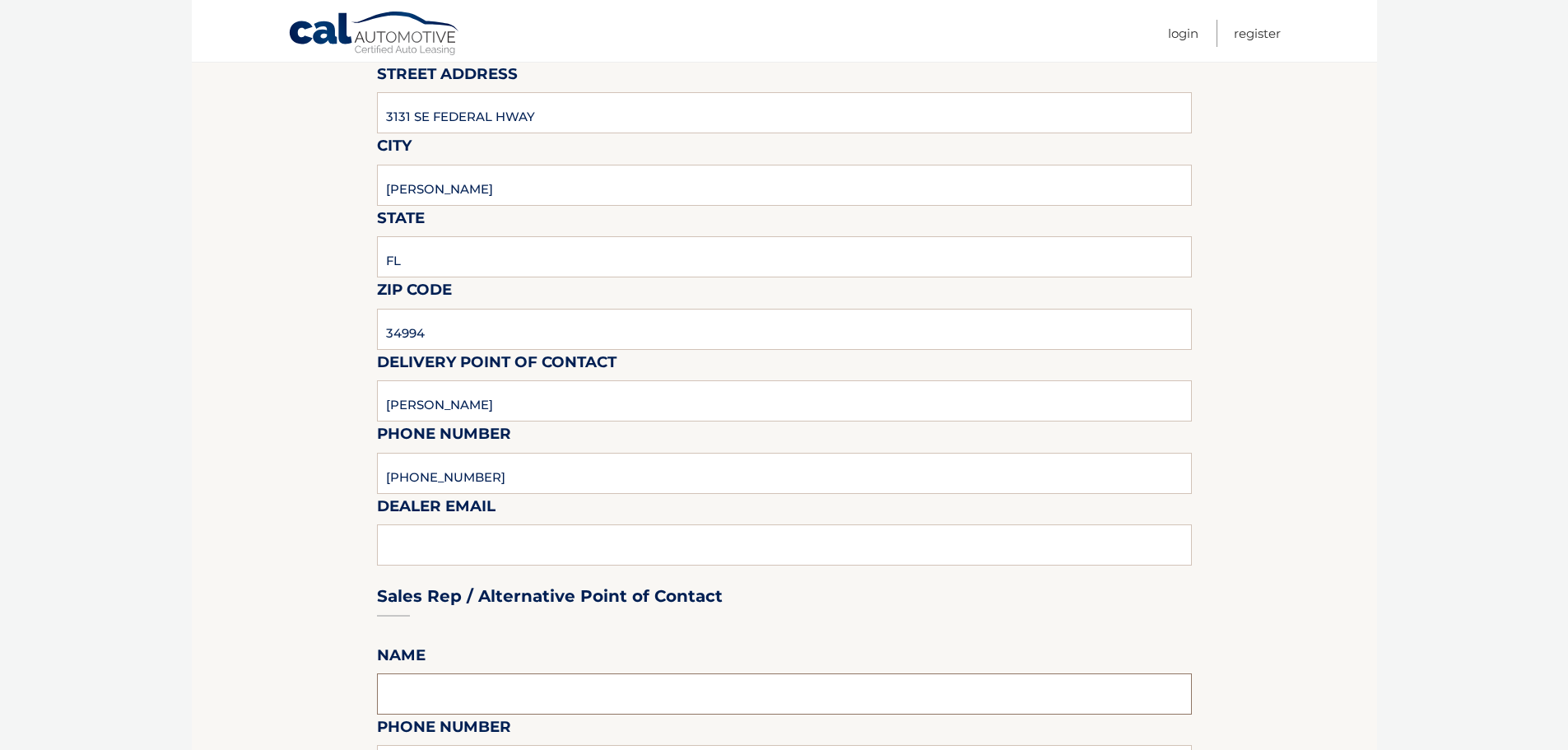
click at [421, 680] on input "text" at bounding box center [784, 694] width 815 height 41
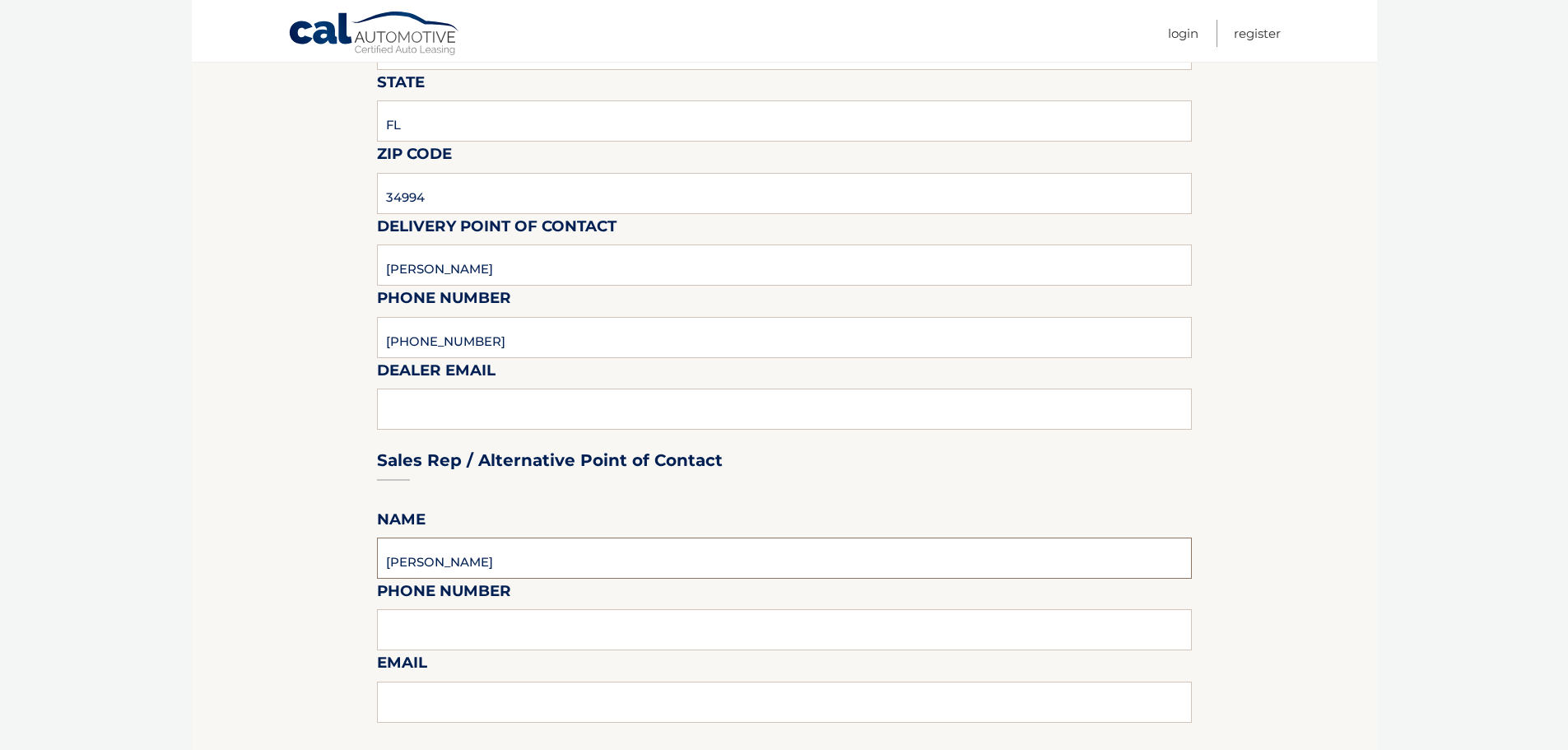
scroll to position [494, 0]
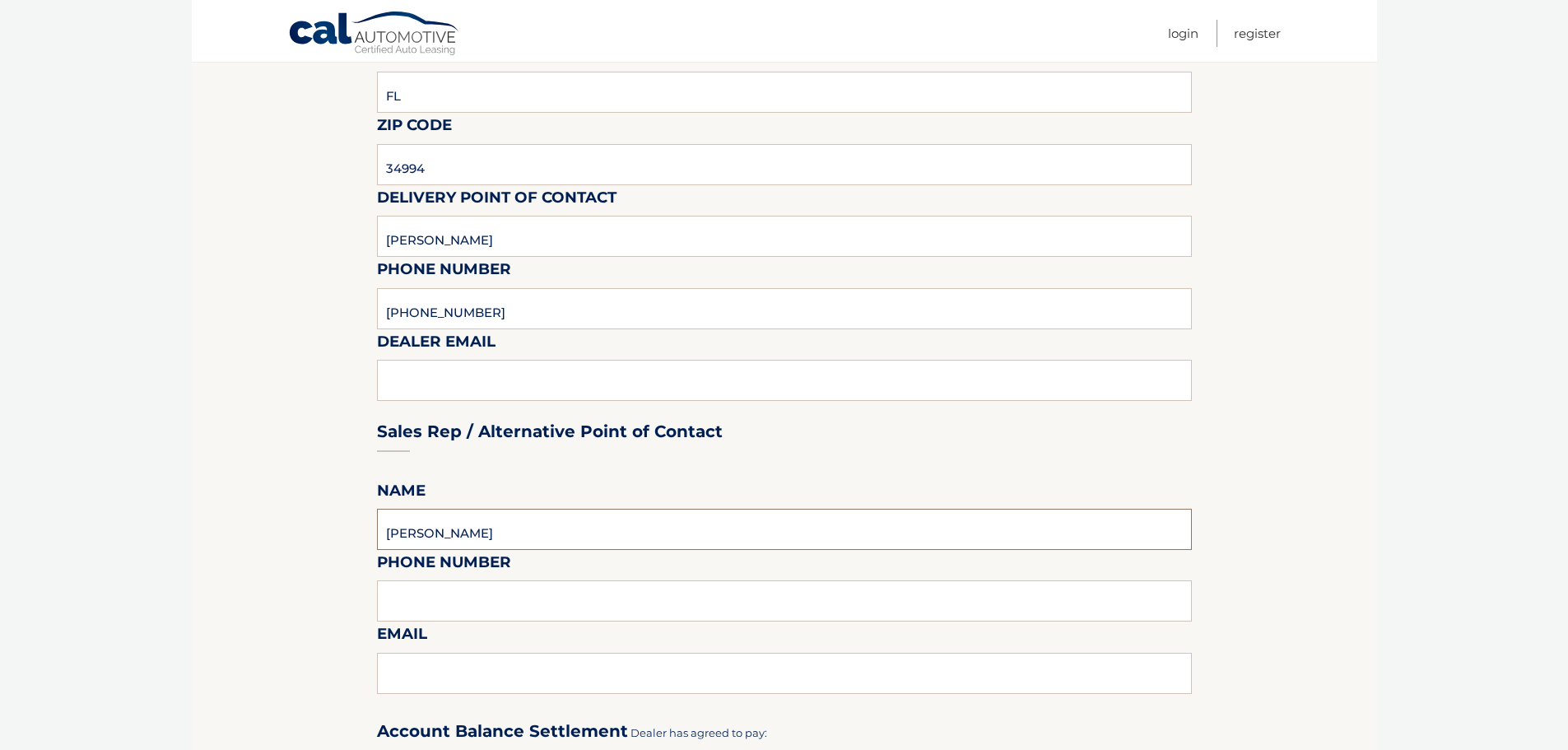
type input "David Brower"
click at [413, 593] on input "text" at bounding box center [784, 601] width 815 height 41
type input "772-283-1743"
click at [402, 658] on input "text" at bounding box center [784, 673] width 815 height 41
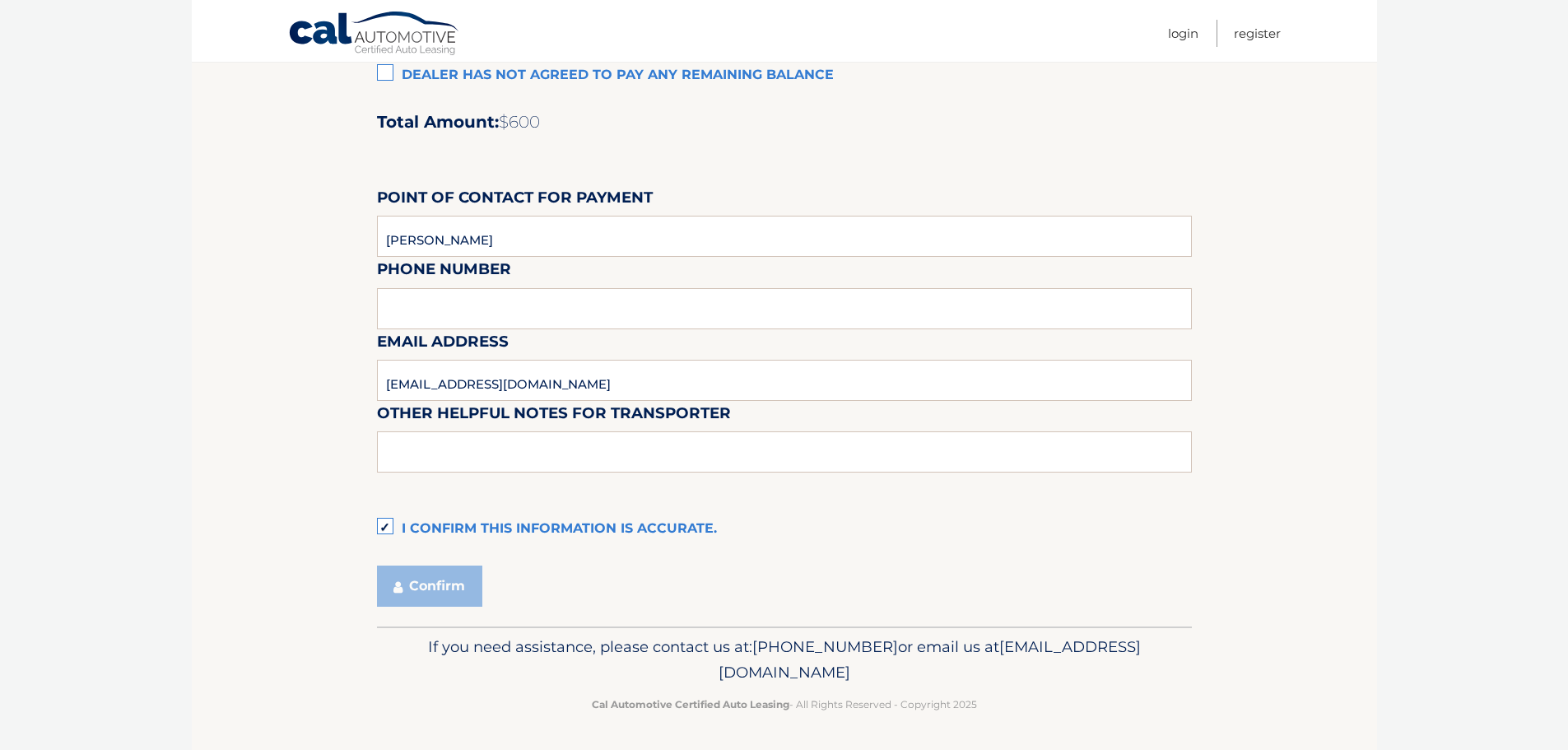
scroll to position [1381, 0]
type input "davidbrower@wallaceautogroup.net"
click at [429, 456] on input "text" at bounding box center [784, 450] width 815 height 41
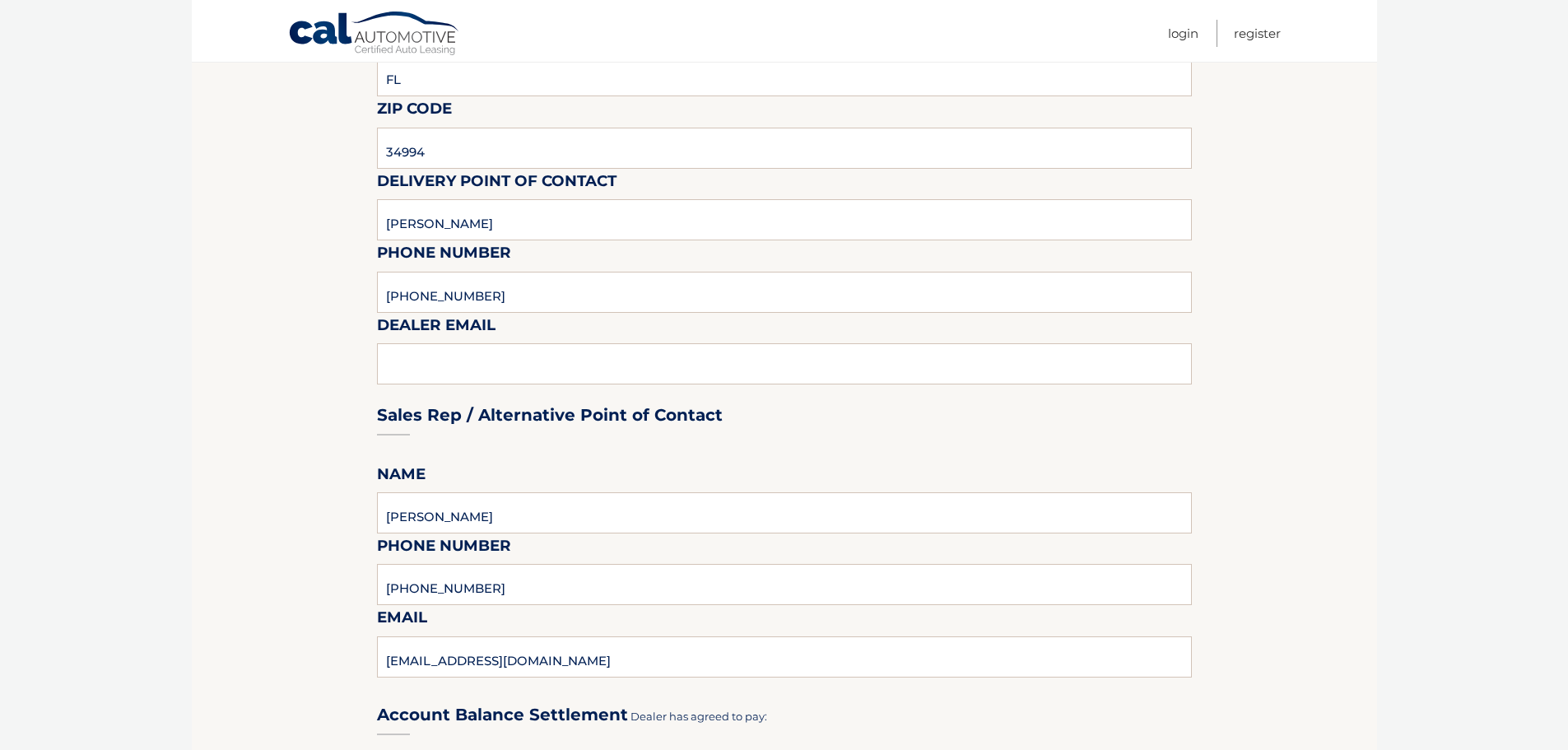
scroll to position [475, 0]
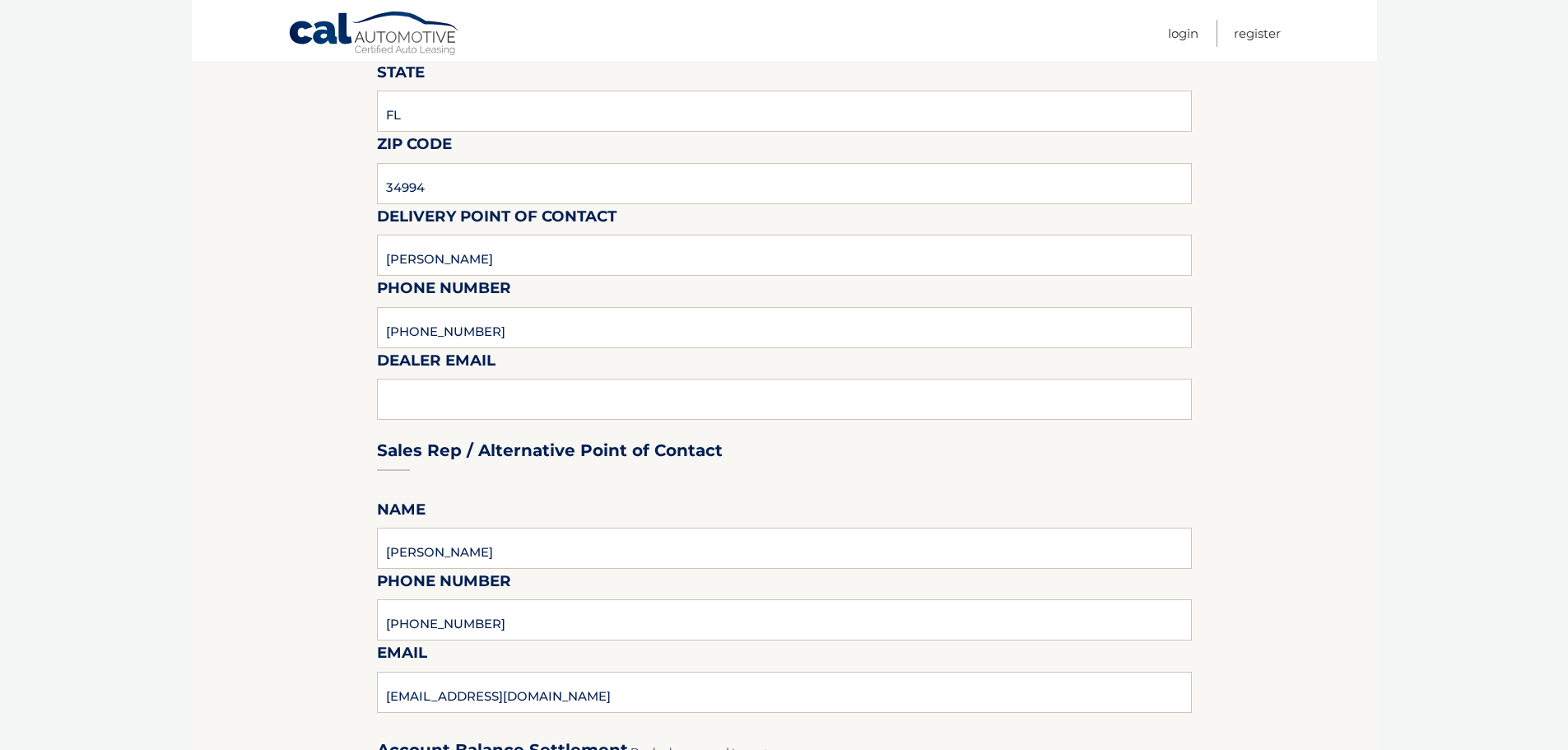
click at [398, 400] on div "Sales Rep / Alternative Point of Contact" at bounding box center [784, 419] width 815 height 116
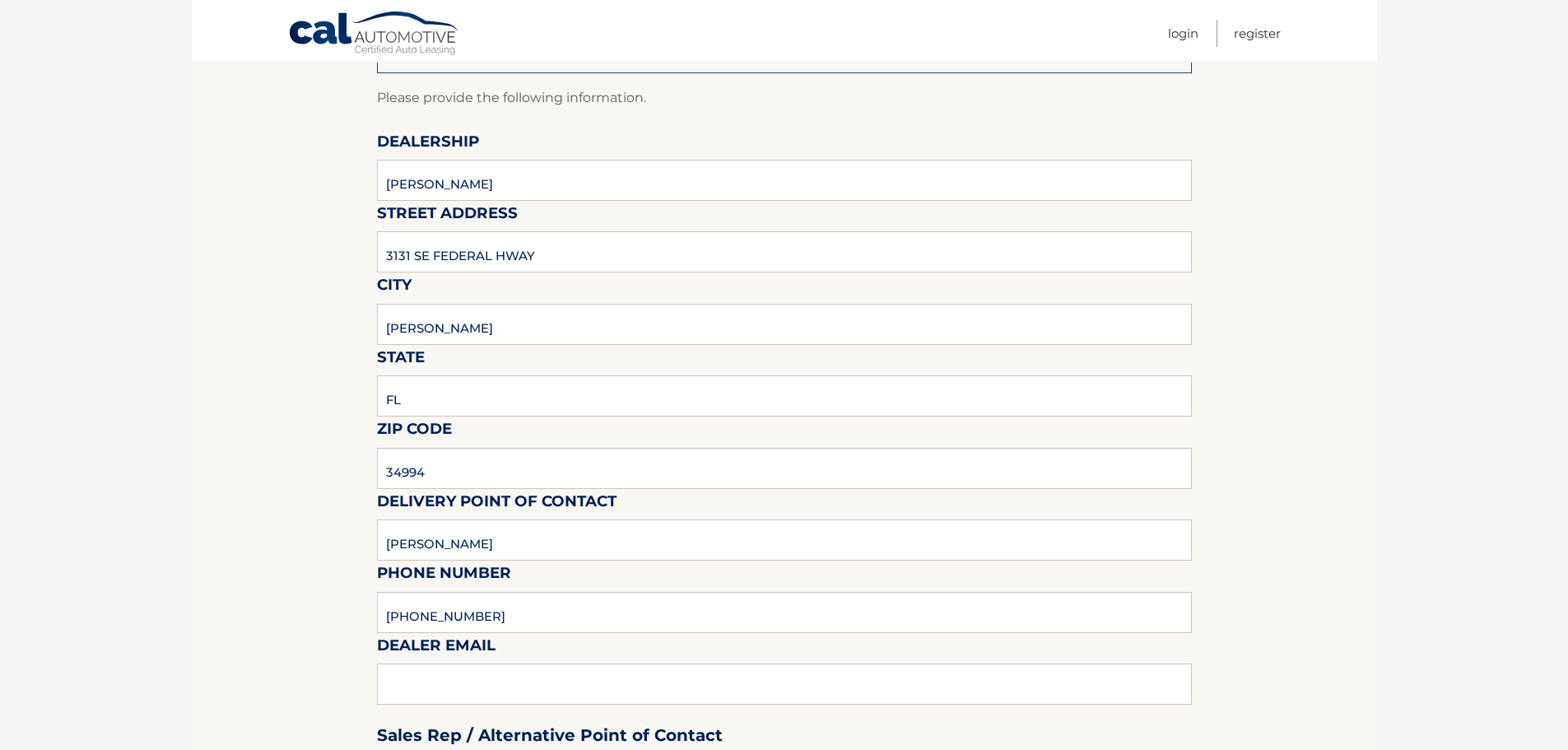
scroll to position [0, 0]
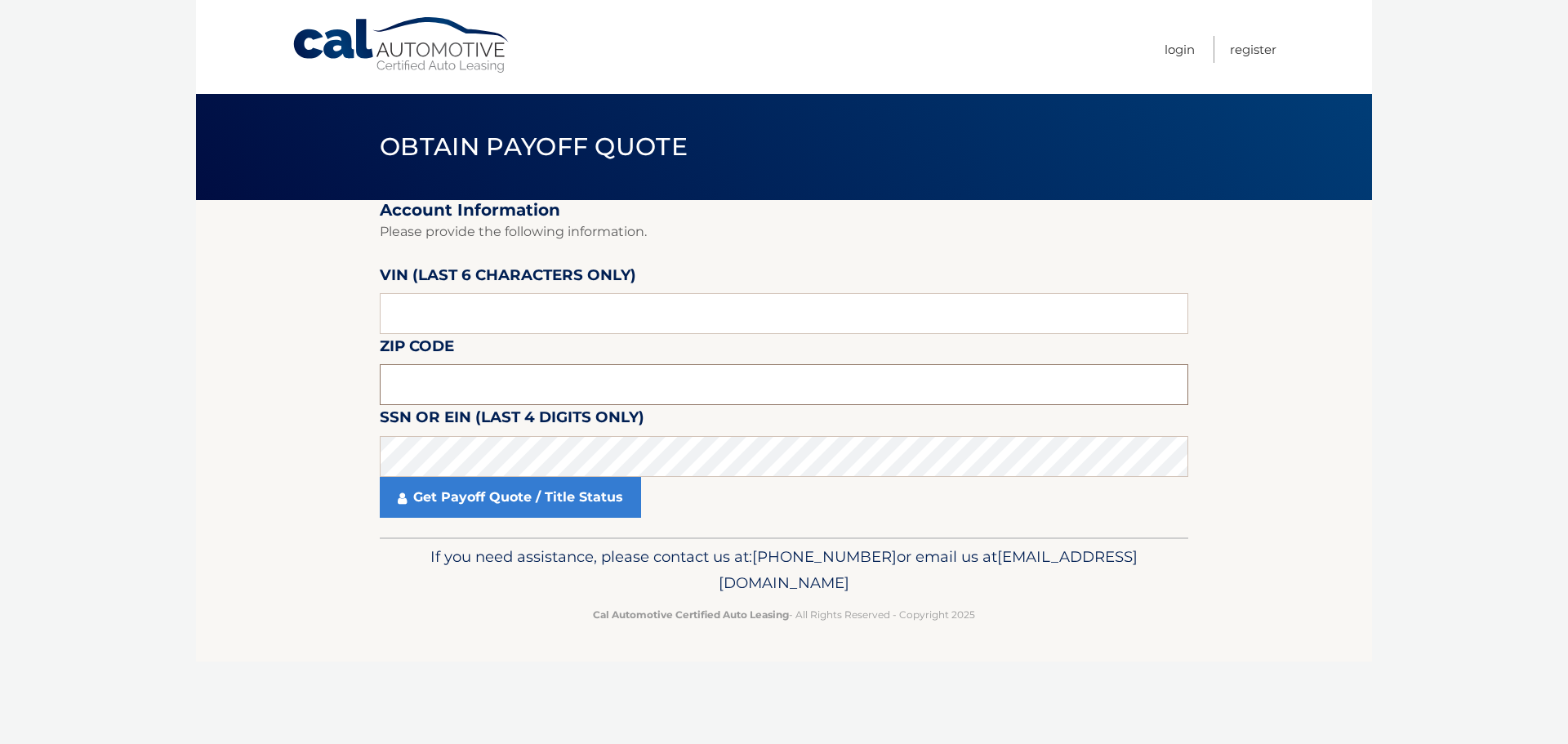
click at [416, 371] on input "text" at bounding box center [784, 384] width 808 height 40
click at [415, 375] on input "text" at bounding box center [784, 384] width 808 height 40
type input "33076"
click at [434, 301] on input "text" at bounding box center [784, 313] width 808 height 40
type input "189140"
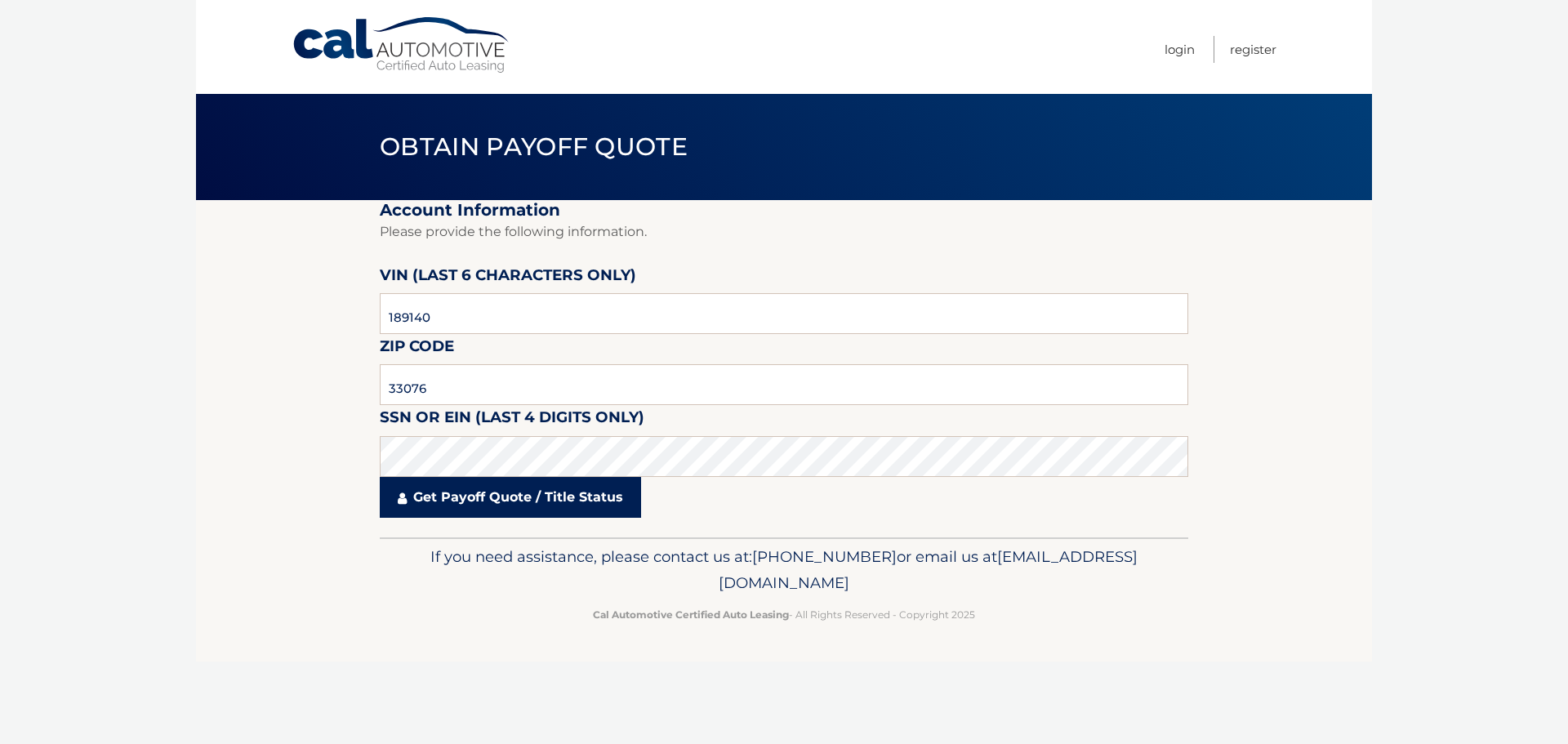
click at [519, 497] on link "Get Payoff Quote / Title Status" at bounding box center [510, 497] width 261 height 40
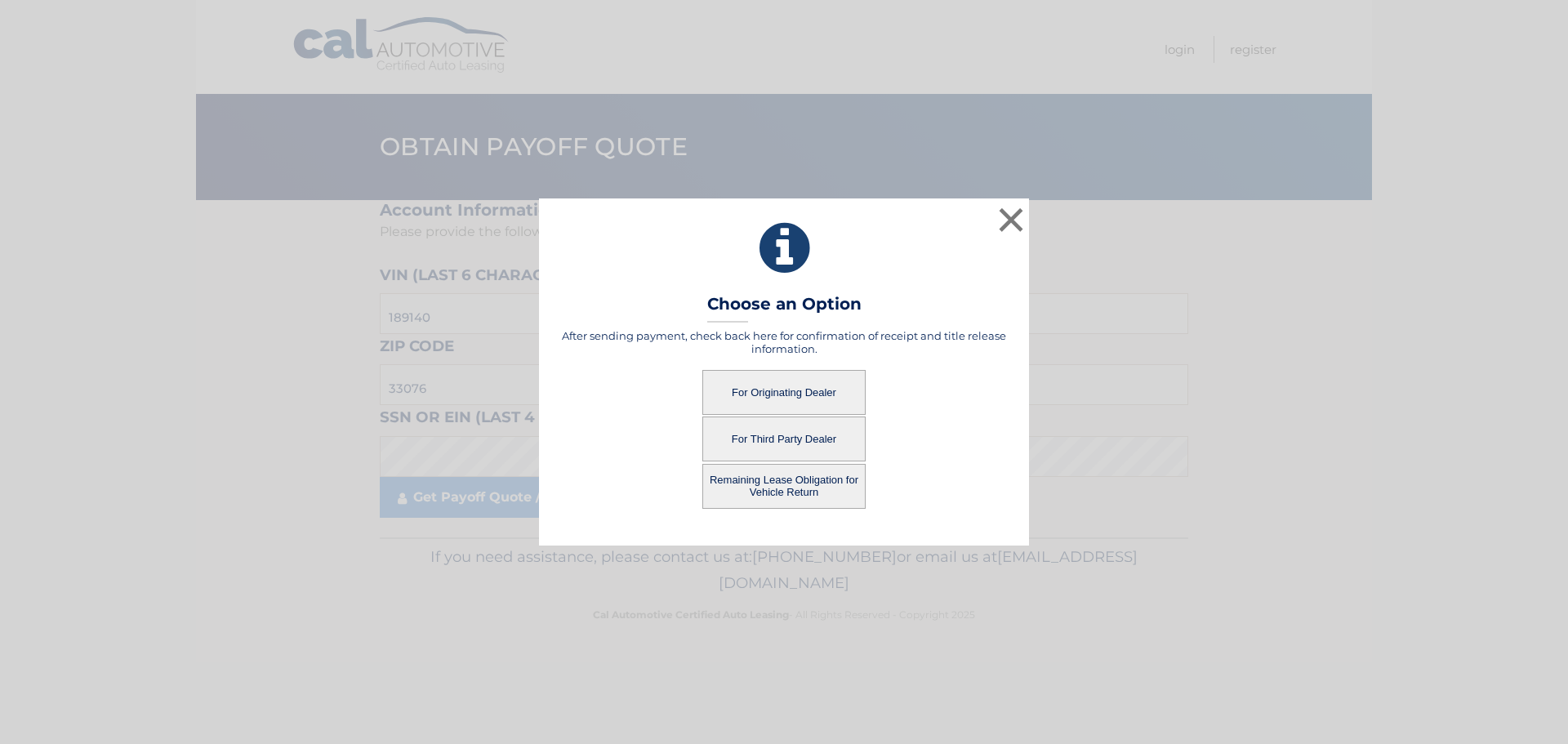
click at [790, 491] on button "Remaining Lease Obligation for Vehicle Return" at bounding box center [784, 486] width 164 height 45
click at [767, 491] on button "Remaining Lease Obligation for Vehicle Return" at bounding box center [784, 486] width 164 height 45
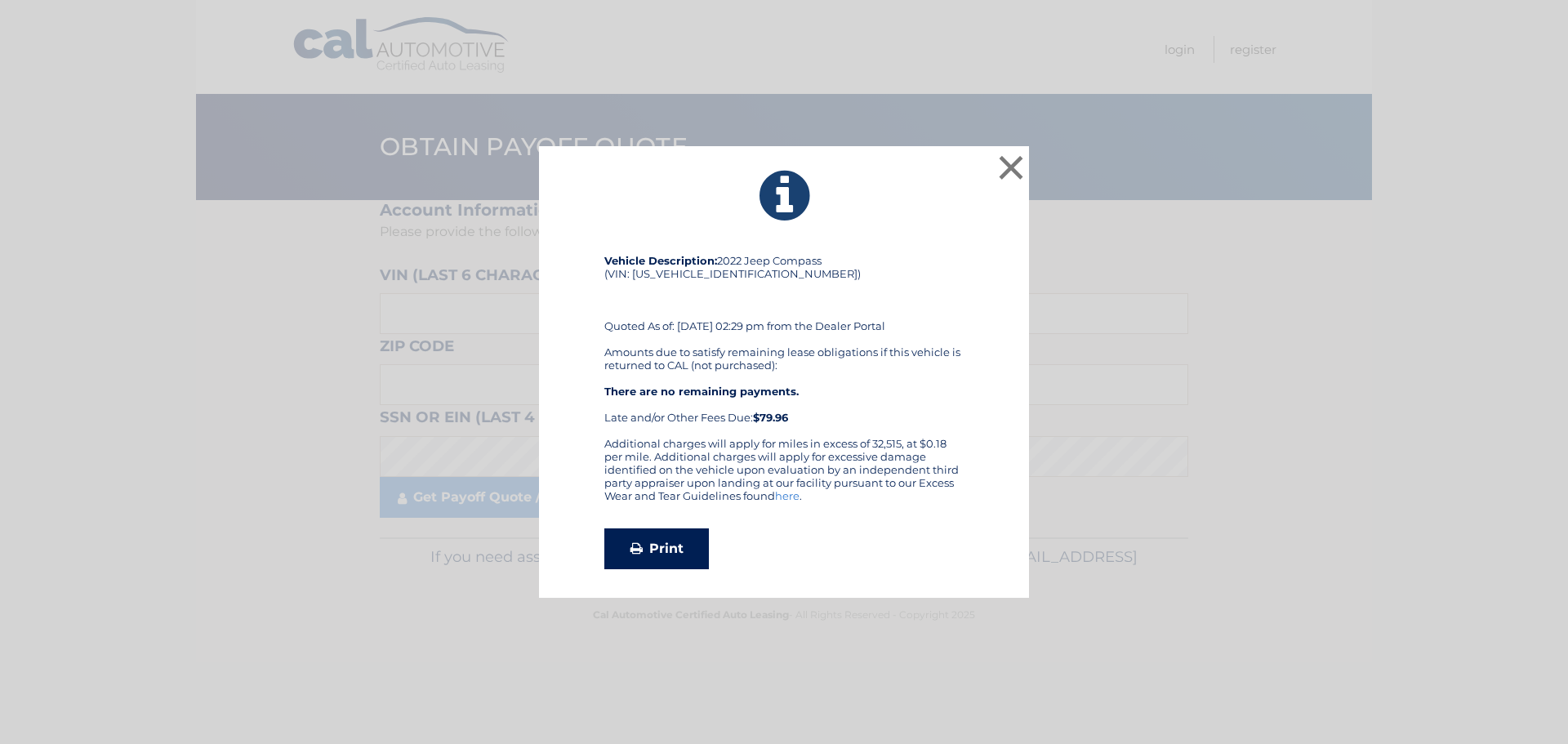
click at [640, 546] on icon at bounding box center [636, 547] width 12 height 13
click at [1016, 167] on button "×" at bounding box center [1011, 167] width 33 height 33
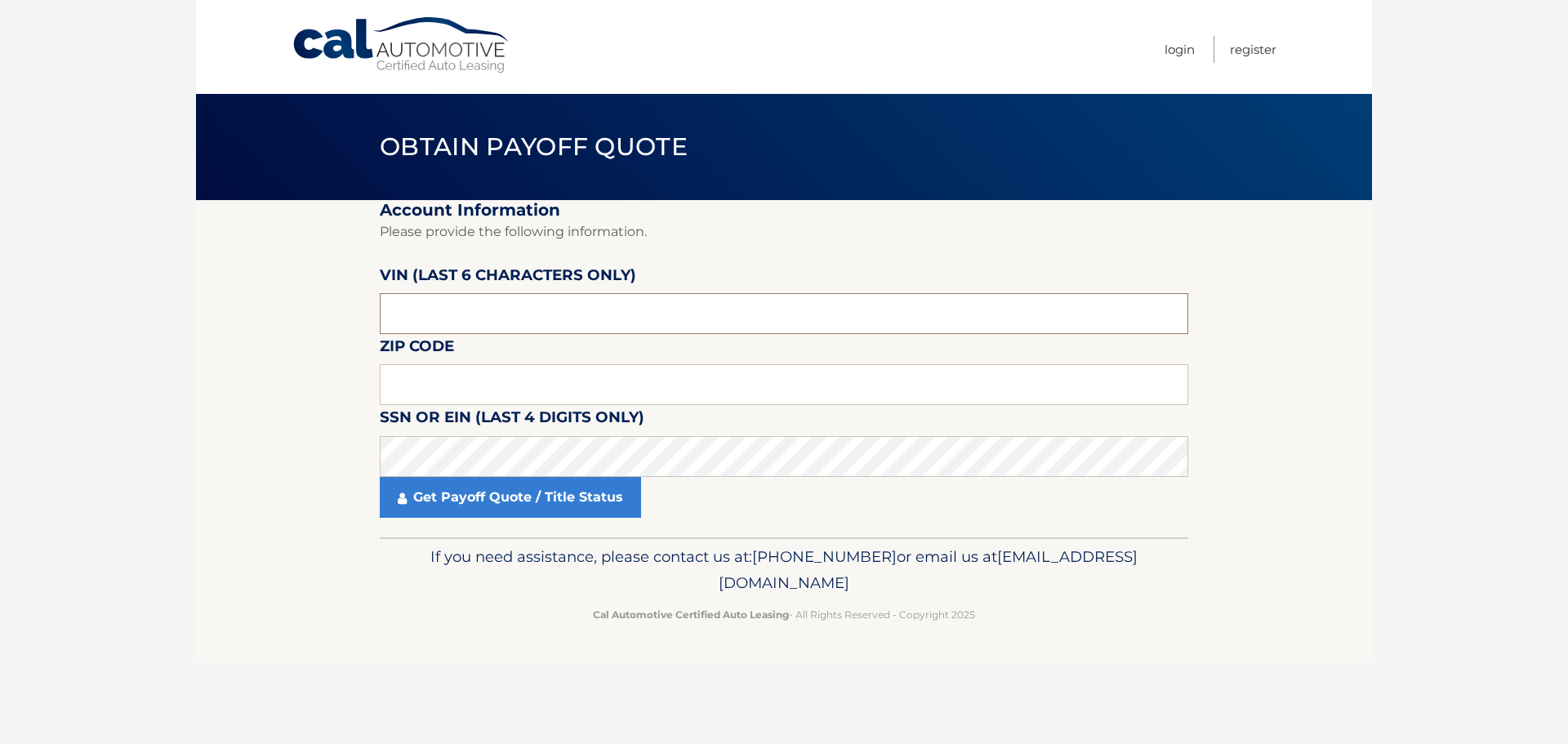
drag, startPoint x: 438, startPoint y: 320, endPoint x: 332, endPoint y: 305, distance: 107.1
click at [332, 305] on section "Account Information Please provide the following information. VIN (last 6 chara…" at bounding box center [784, 368] width 1176 height 337
type input "189140"
click at [405, 382] on input "text" at bounding box center [784, 384] width 808 height 40
click at [202, 579] on footer "If you need assistance, please contact us at: 609-807-3200 or email us at Custo…" at bounding box center [784, 599] width 1176 height 124
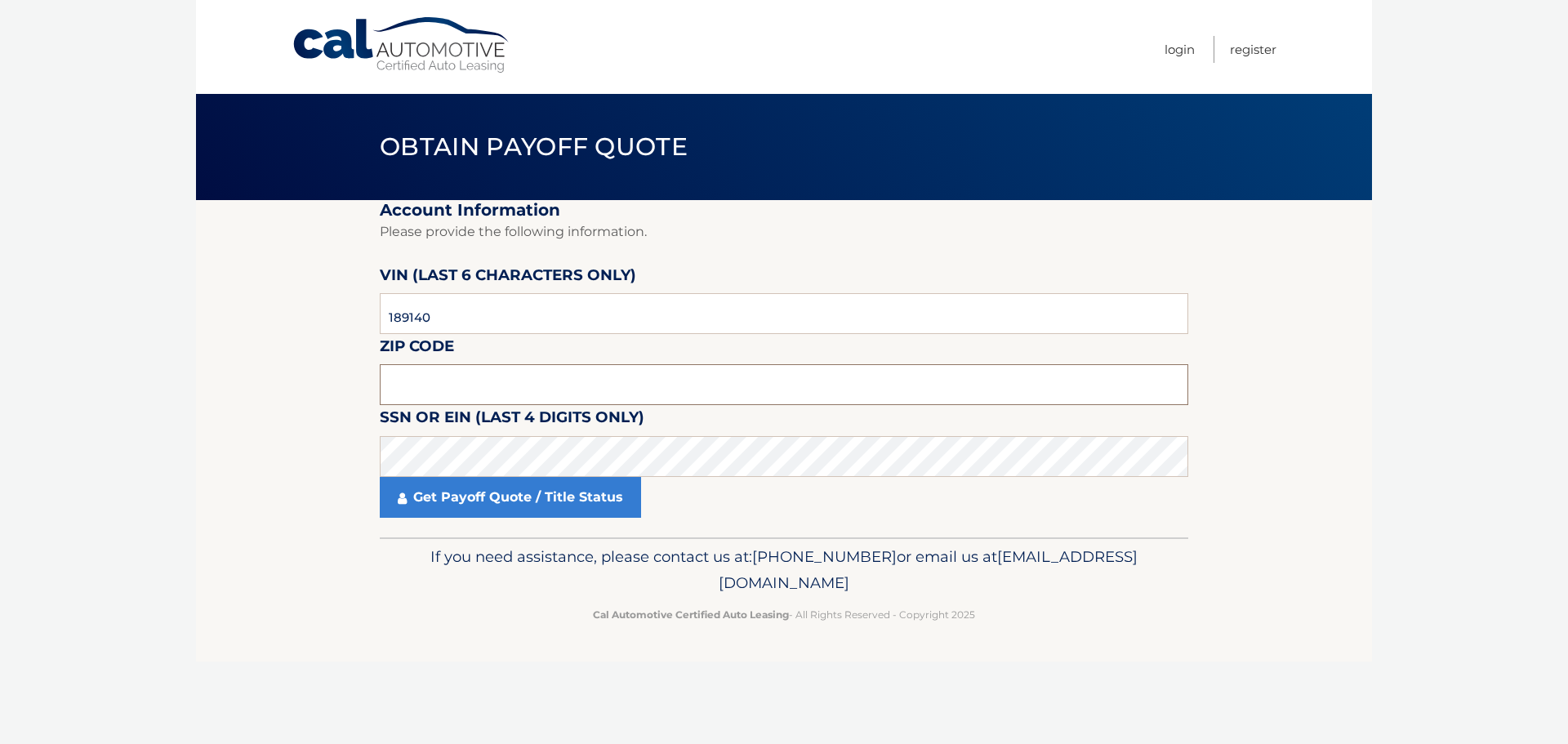
click at [415, 386] on input "text" at bounding box center [784, 384] width 808 height 40
click at [389, 379] on input "text" at bounding box center [784, 384] width 808 height 40
click at [107, 533] on body "Cal Automotive Menu Login Register Obtain Payoff Quote" at bounding box center [784, 372] width 1568 height 744
click at [463, 378] on input "text" at bounding box center [784, 384] width 808 height 40
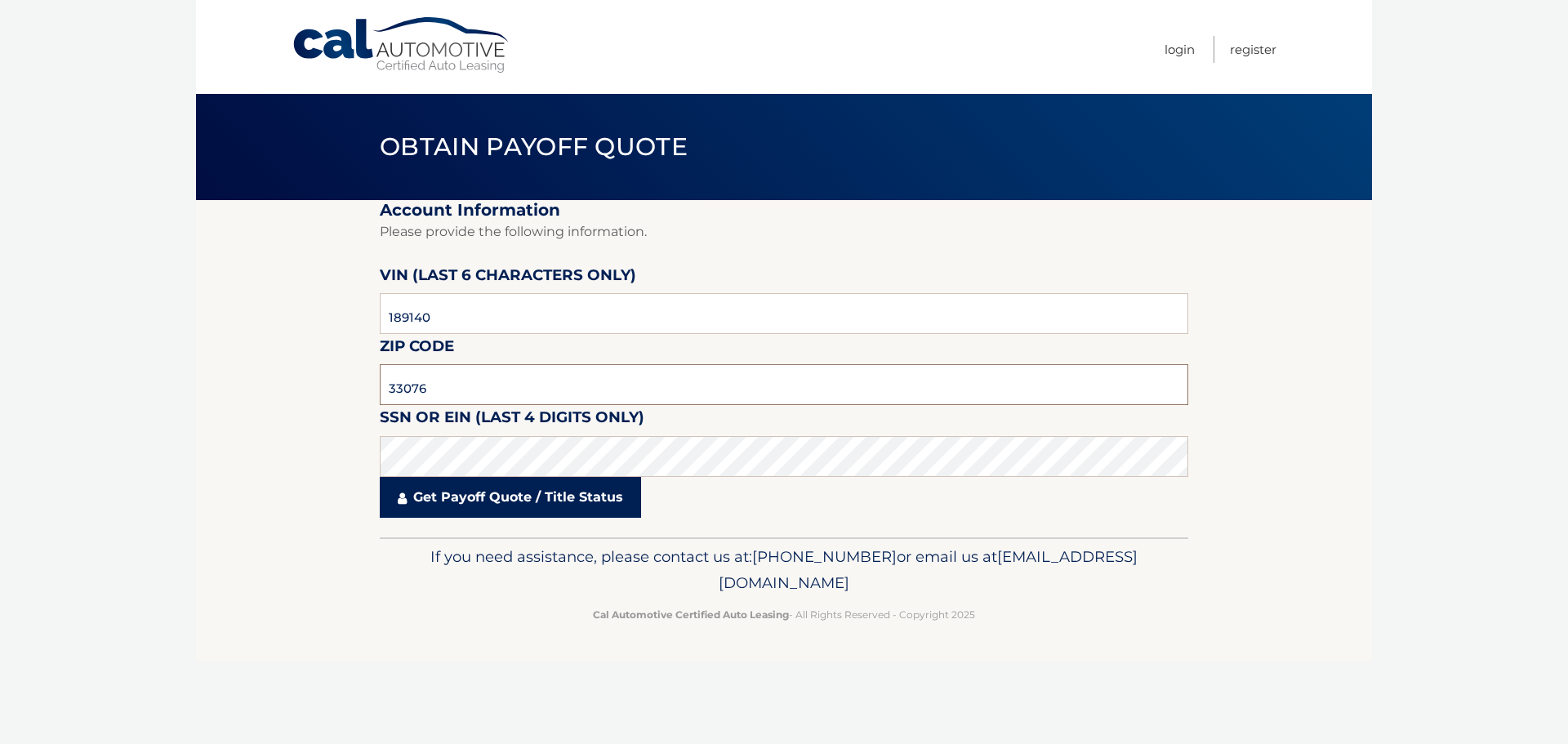
type input "33076"
click at [494, 505] on link "Get Payoff Quote / Title Status" at bounding box center [510, 497] width 261 height 40
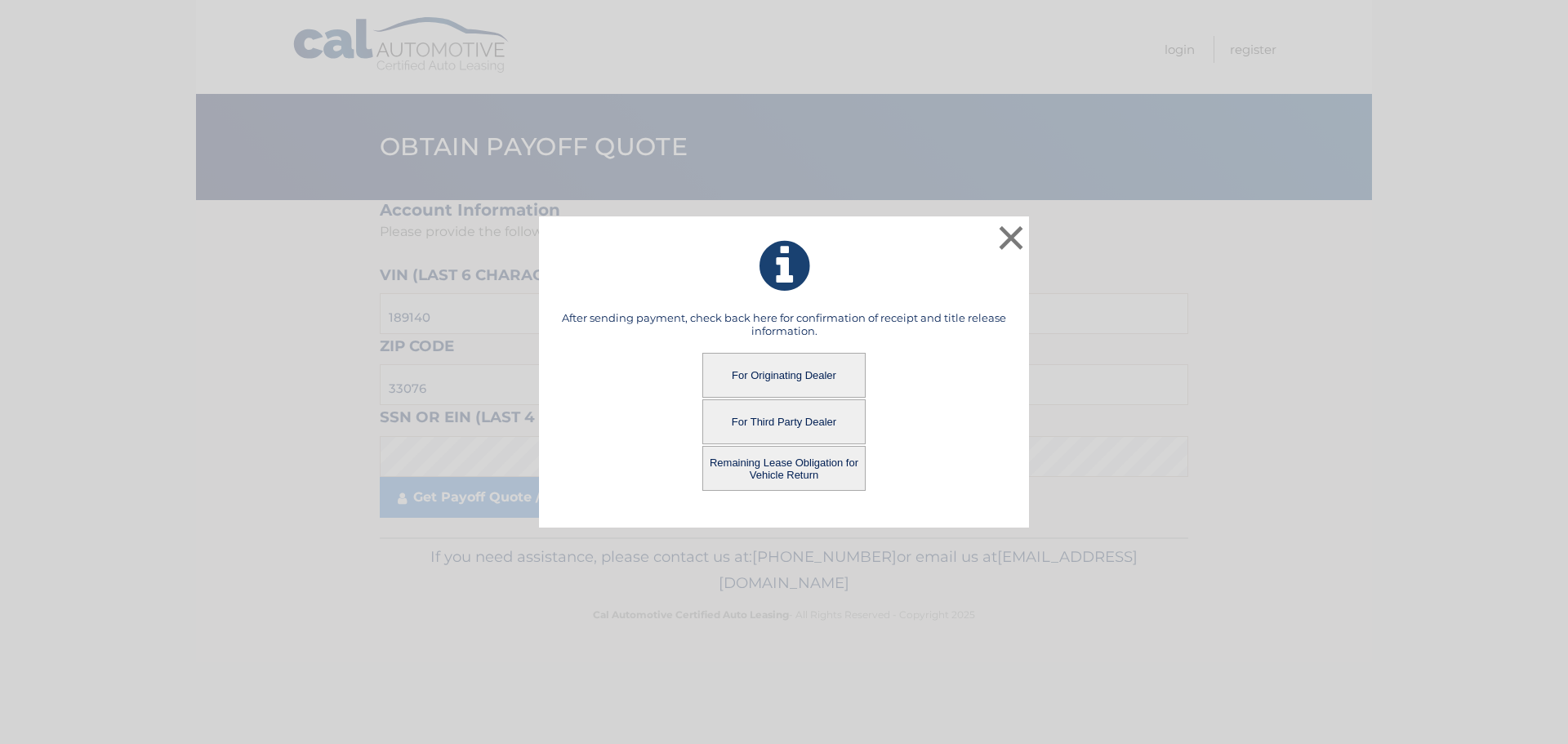
click at [786, 474] on button "Remaining Lease Obligation for Vehicle Return" at bounding box center [784, 468] width 164 height 45
click at [789, 418] on button "For Third Party Dealer" at bounding box center [784, 422] width 164 height 45
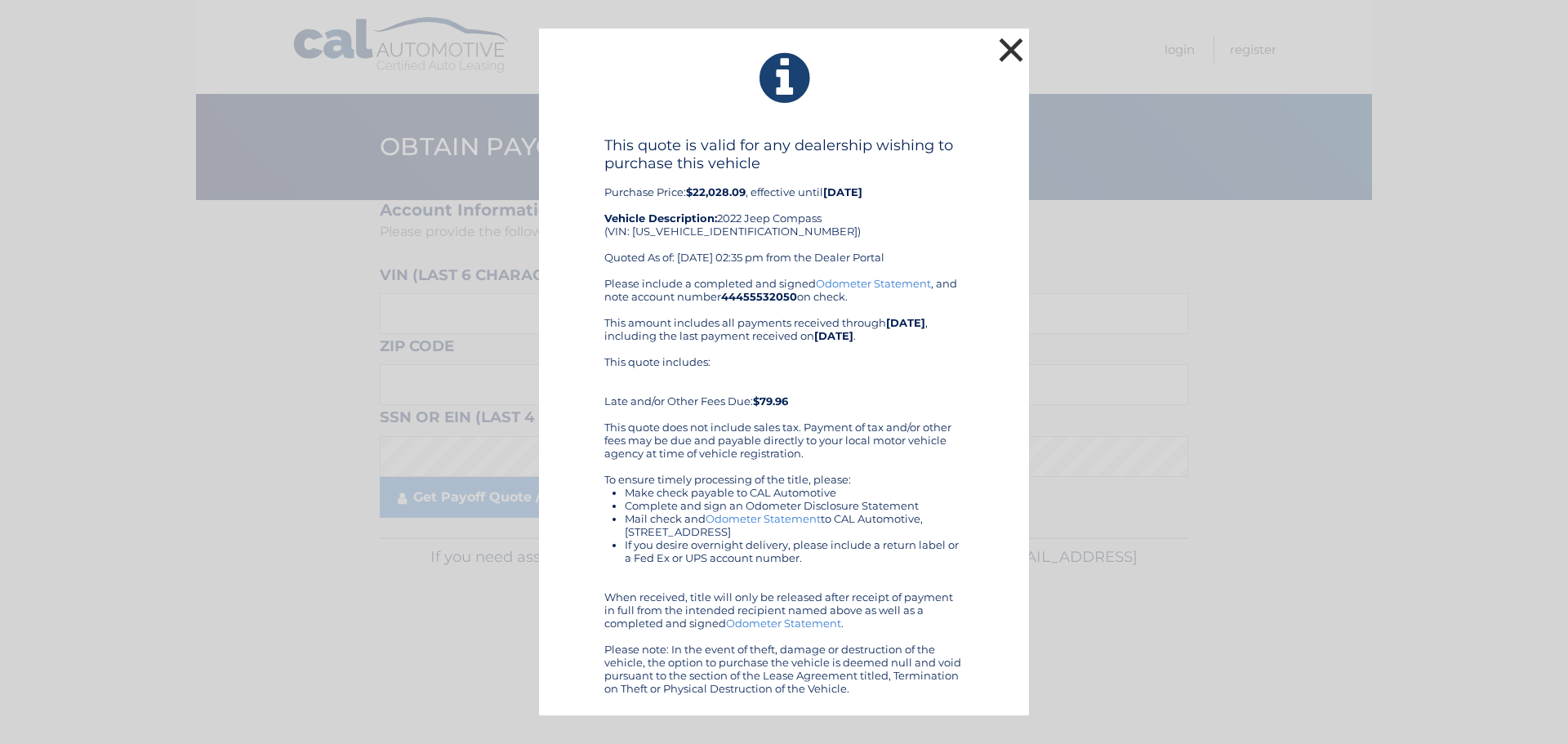
drag, startPoint x: 1002, startPoint y: 48, endPoint x: 992, endPoint y: 51, distance: 10.4
click at [1002, 48] on button "×" at bounding box center [1011, 50] width 33 height 33
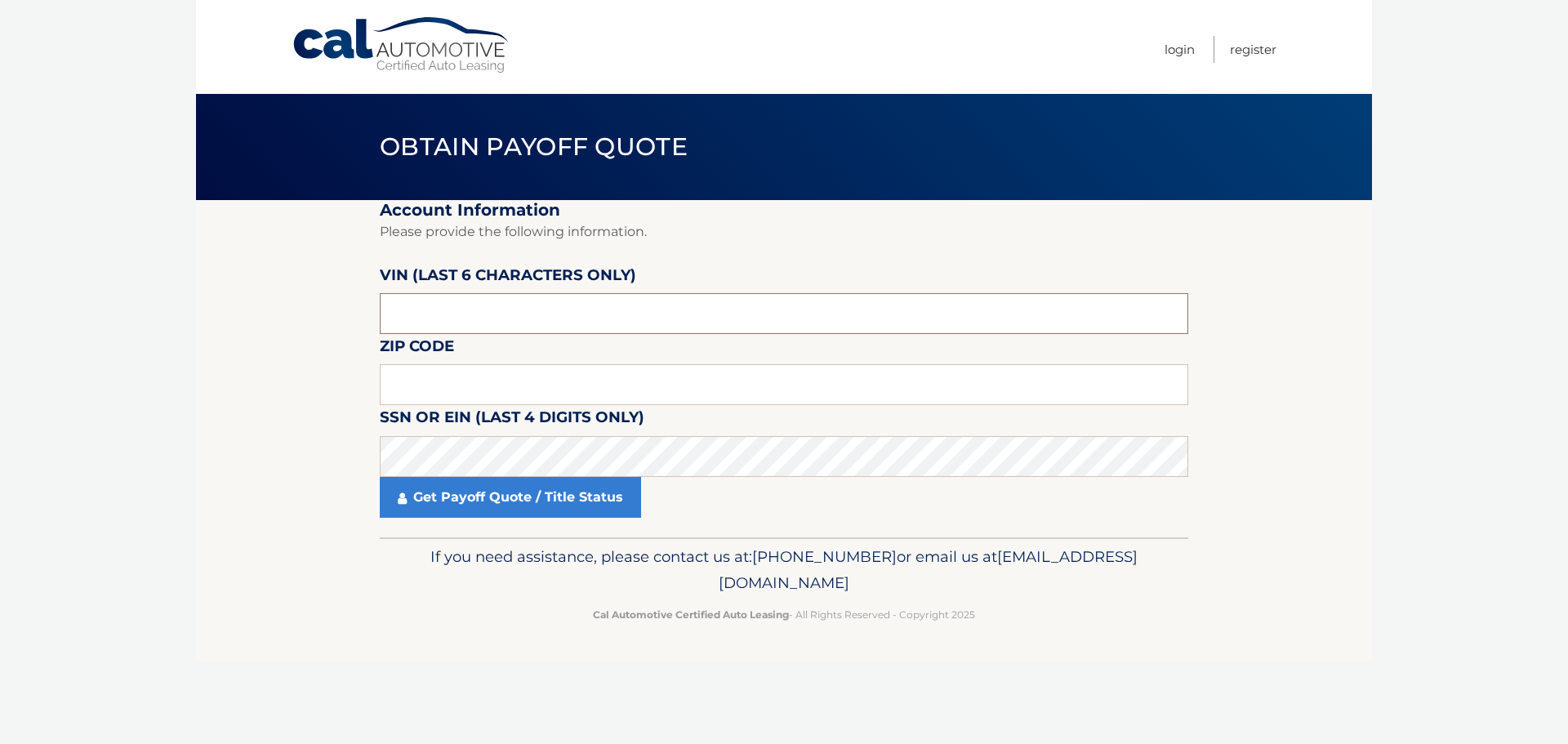
drag, startPoint x: 436, startPoint y: 314, endPoint x: 397, endPoint y: 317, distance: 39.1
click at [397, 317] on input "text" at bounding box center [784, 313] width 808 height 40
type input "189140"
click at [423, 382] on input "text" at bounding box center [784, 384] width 808 height 40
type input "33076"
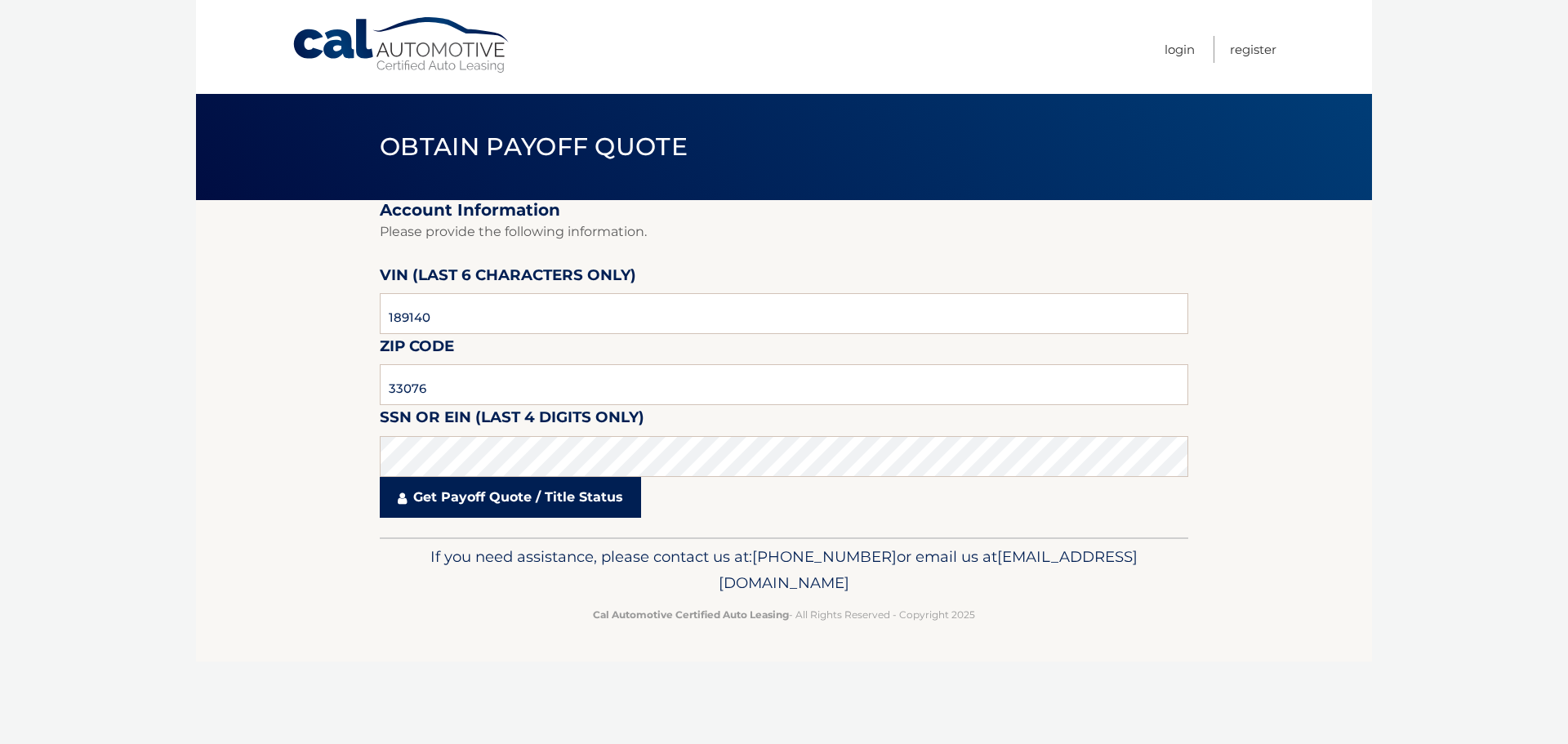
click at [566, 500] on link "Get Payoff Quote / Title Status" at bounding box center [510, 497] width 261 height 40
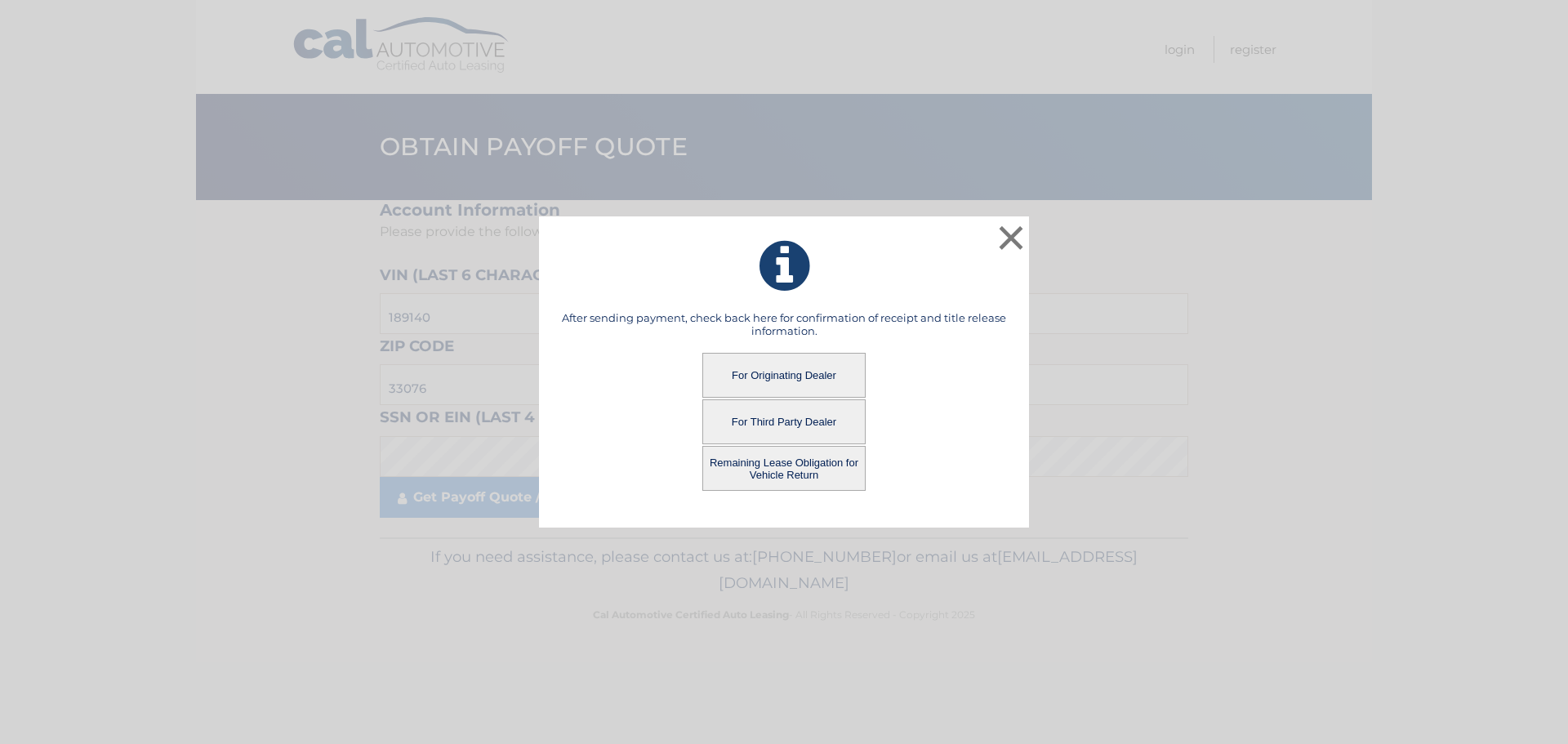
click at [761, 468] on button "Remaining Lease Obligation for Vehicle Return" at bounding box center [784, 468] width 164 height 45
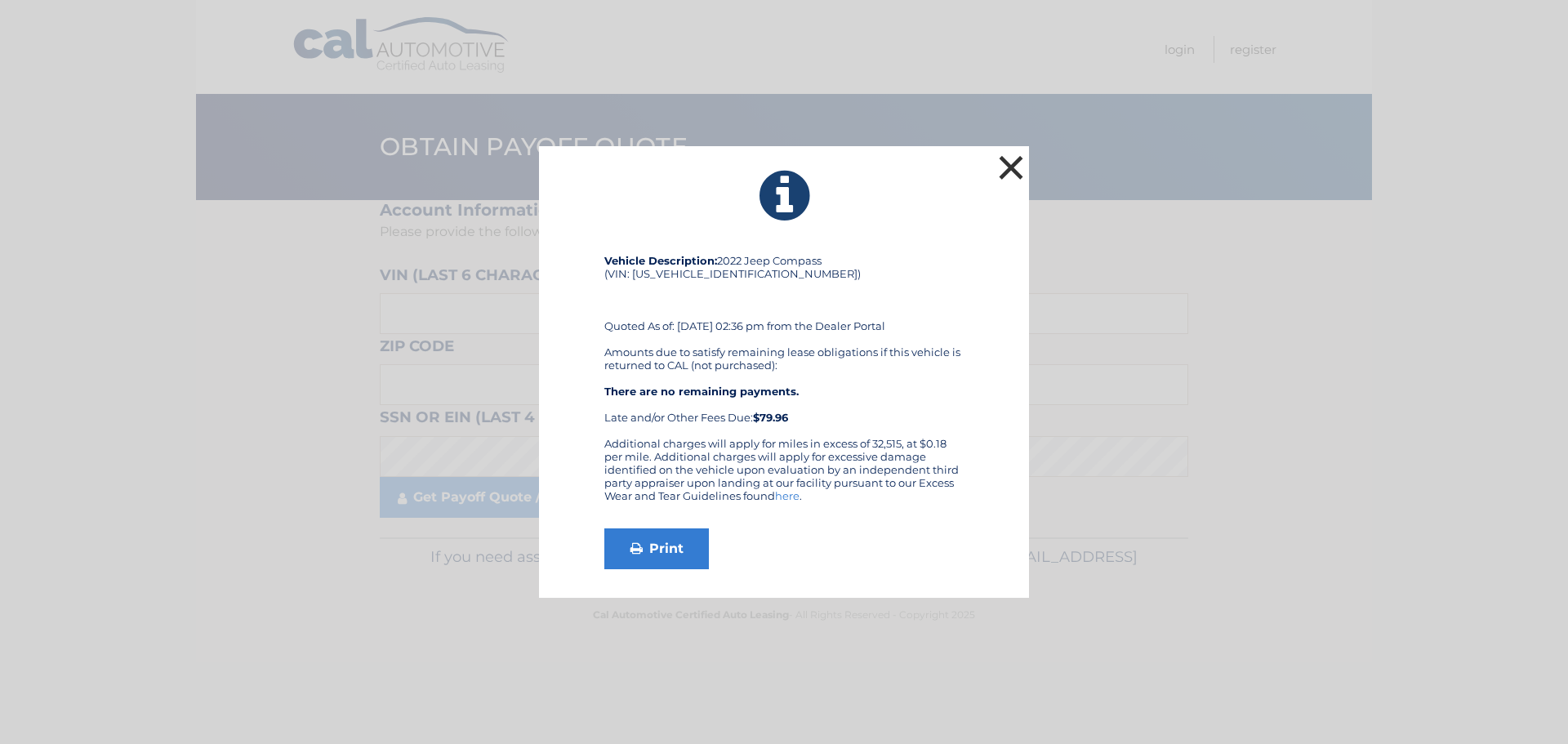
click at [1013, 176] on button "×" at bounding box center [1011, 167] width 33 height 33
